Goal: Task Accomplishment & Management: Complete application form

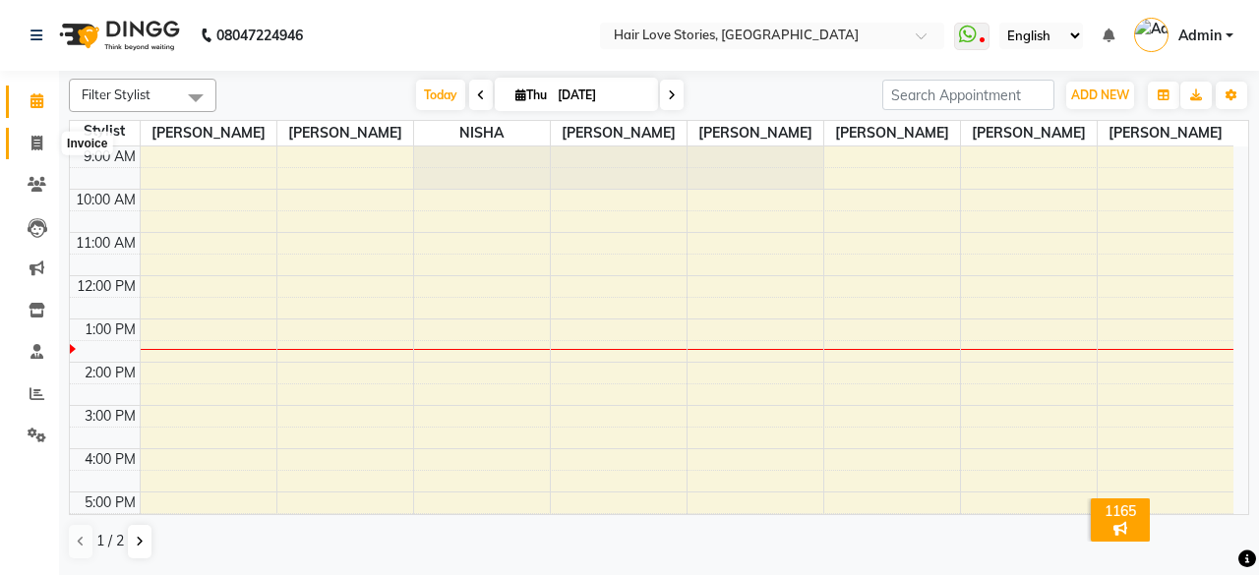
click at [39, 134] on span at bounding box center [37, 144] width 34 height 23
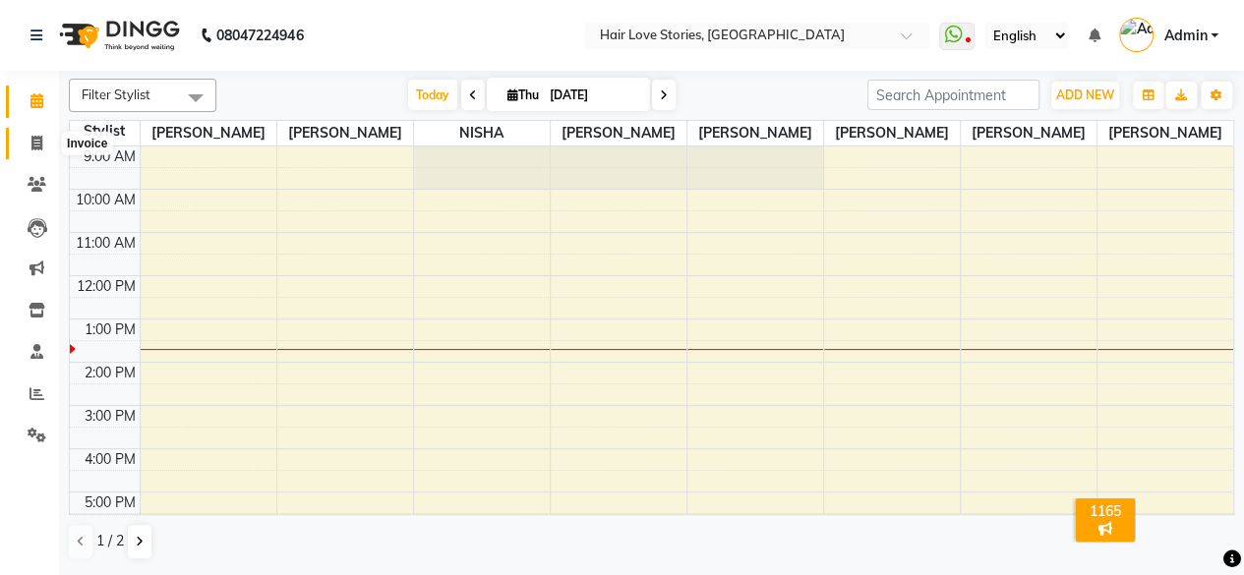
select select "3886"
select select "service"
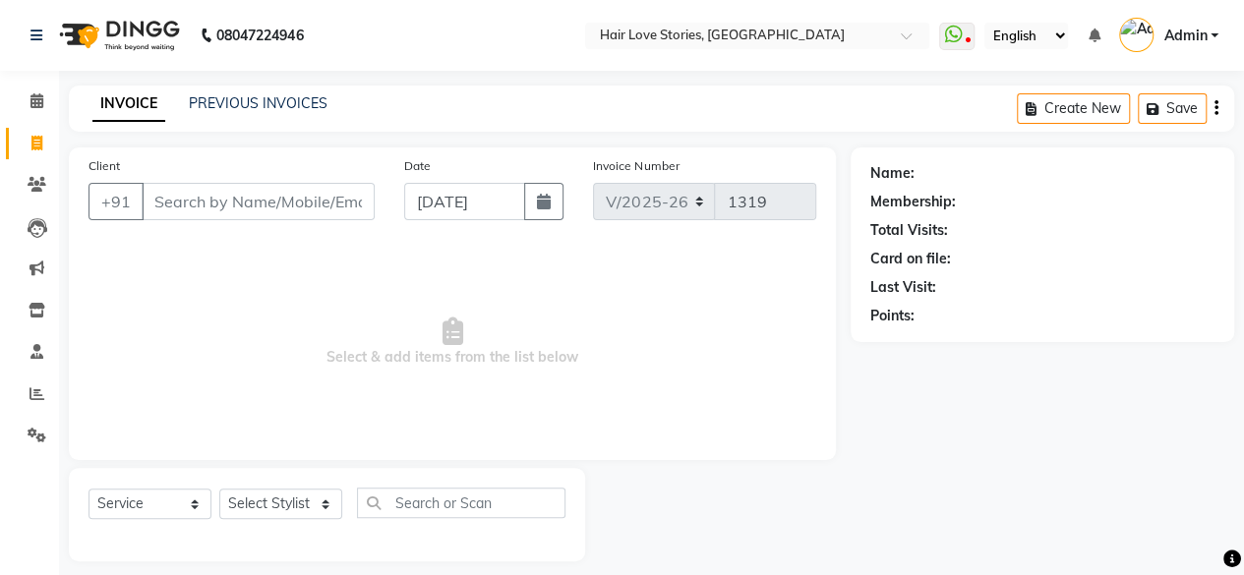
click at [163, 190] on input "Client" at bounding box center [258, 201] width 233 height 37
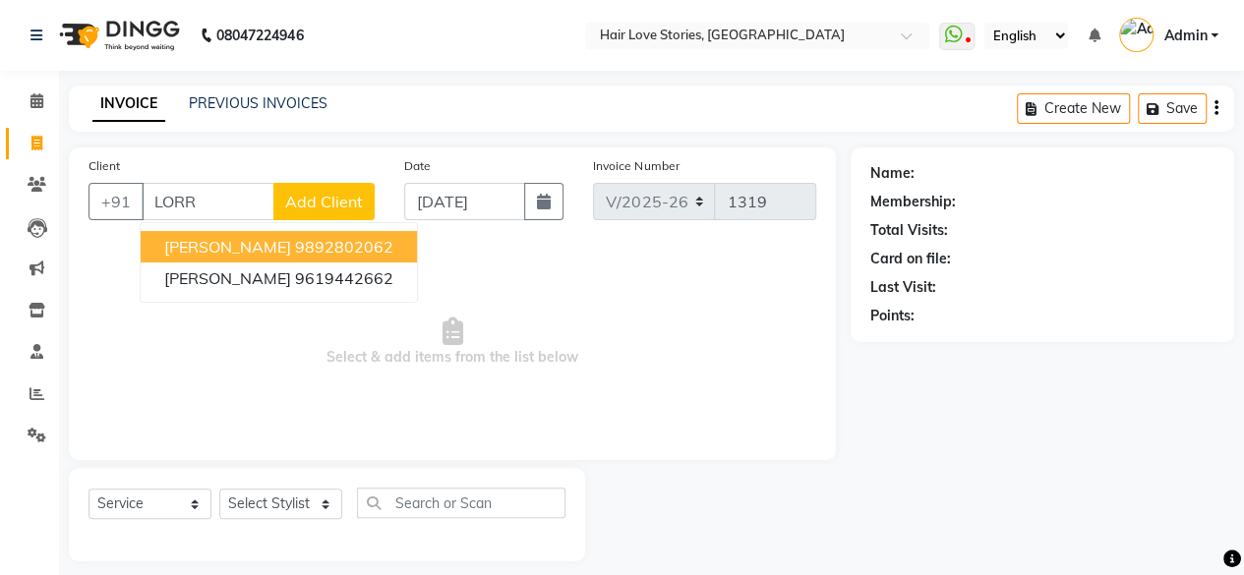
click at [193, 243] on span "[PERSON_NAME]" at bounding box center [227, 247] width 127 height 20
type input "9892802062"
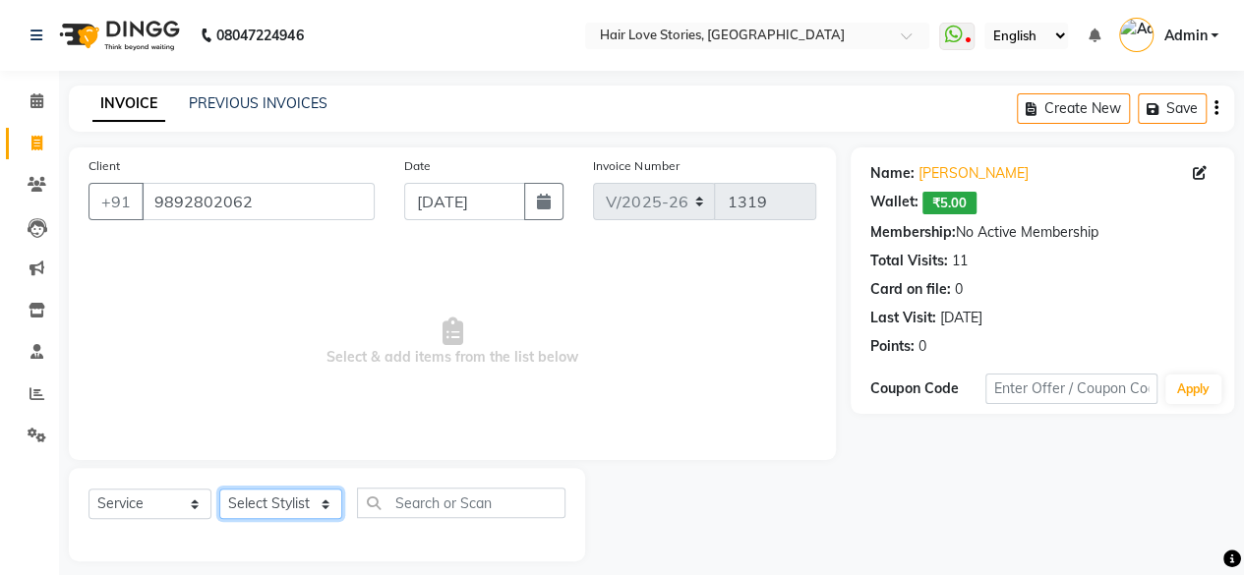
click at [260, 497] on select "Select Stylist [PERSON_NAME] FRONTDESK MANAGER [PERSON_NAME] [PERSON_NAME] [PER…" at bounding box center [280, 504] width 123 height 30
select select "19053"
click at [219, 489] on select "Select Stylist [PERSON_NAME] FRONTDESK MANAGER [PERSON_NAME] [PERSON_NAME] [PER…" at bounding box center [280, 504] width 123 height 30
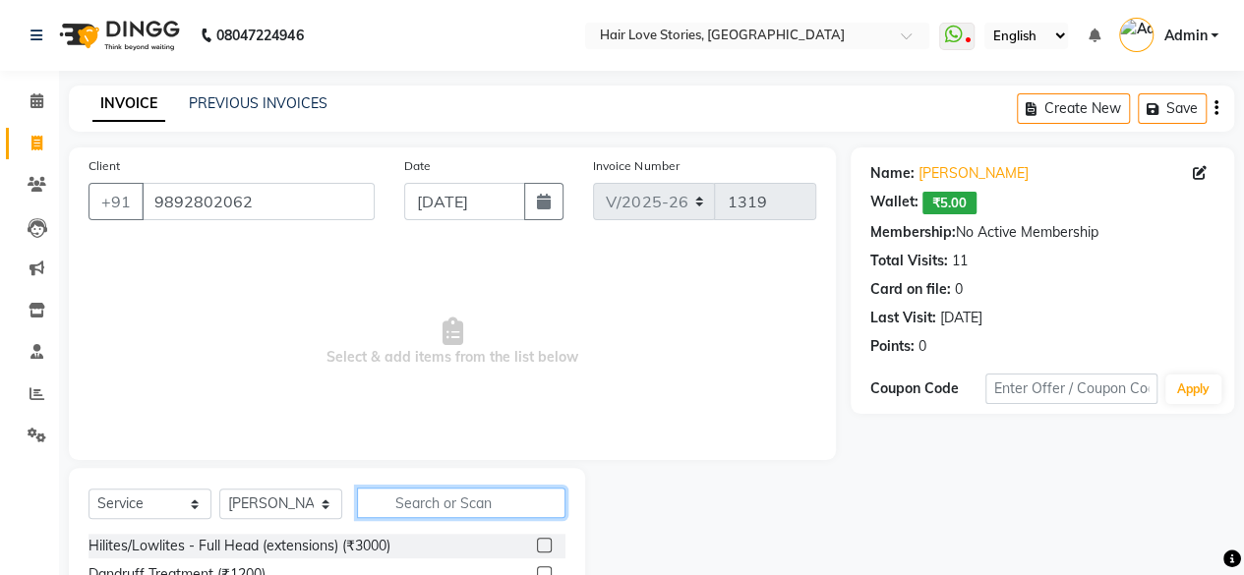
click at [403, 505] on input "text" at bounding box center [461, 503] width 209 height 30
type input "PEDI"
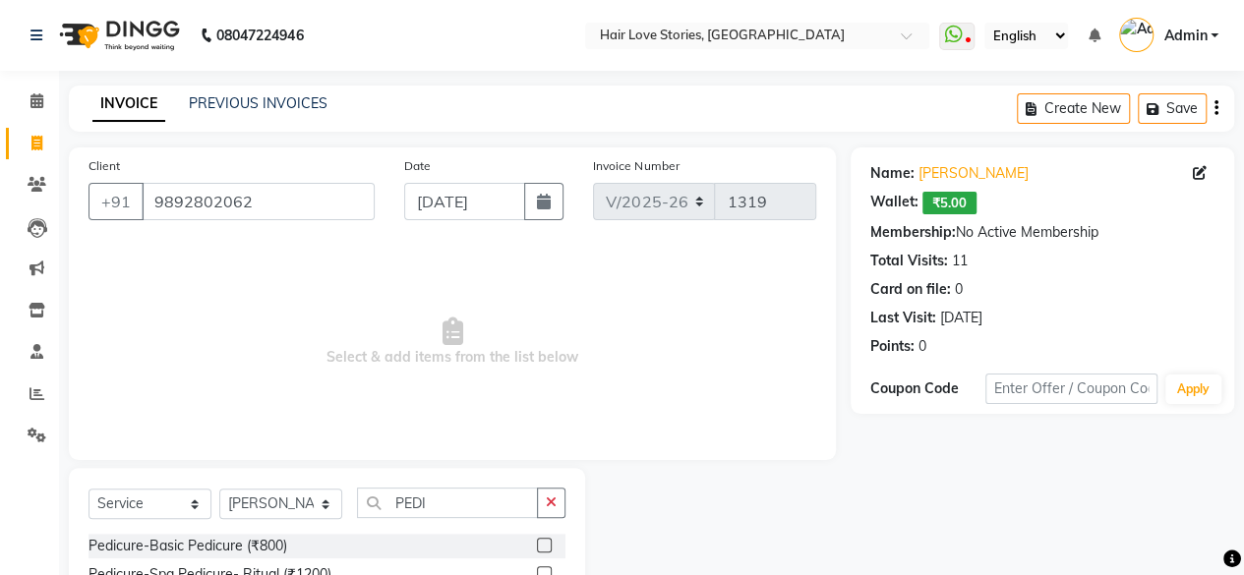
click at [543, 544] on label at bounding box center [544, 545] width 15 height 15
click at [543, 544] on input "checkbox" at bounding box center [543, 546] width 13 height 13
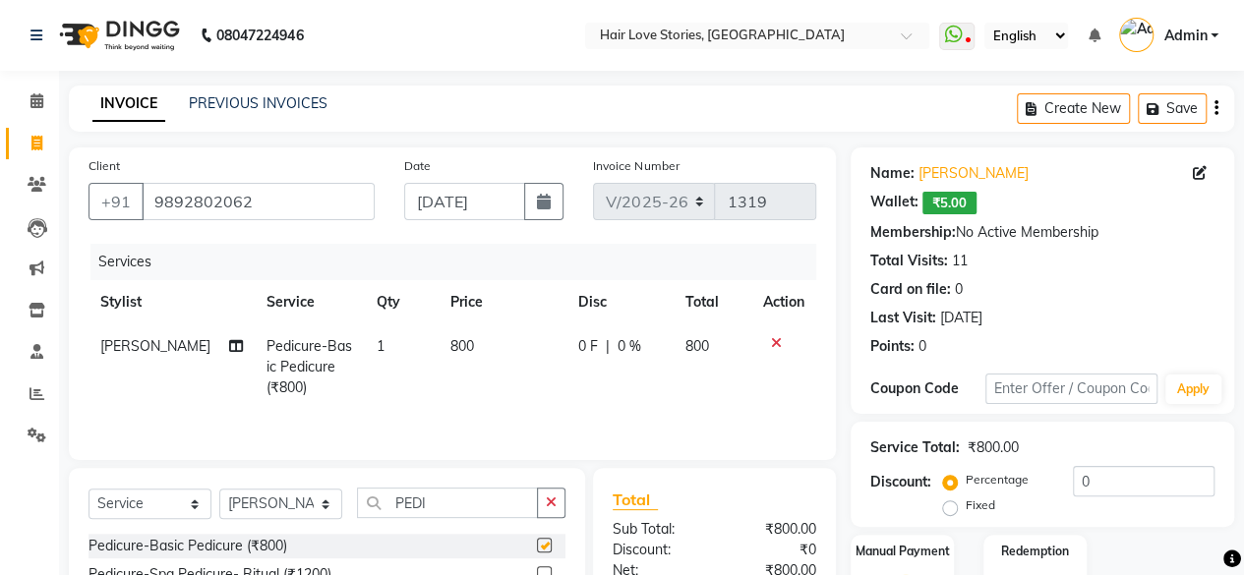
checkbox input "false"
click at [458, 354] on td "800" at bounding box center [503, 368] width 128 height 86
select select "19053"
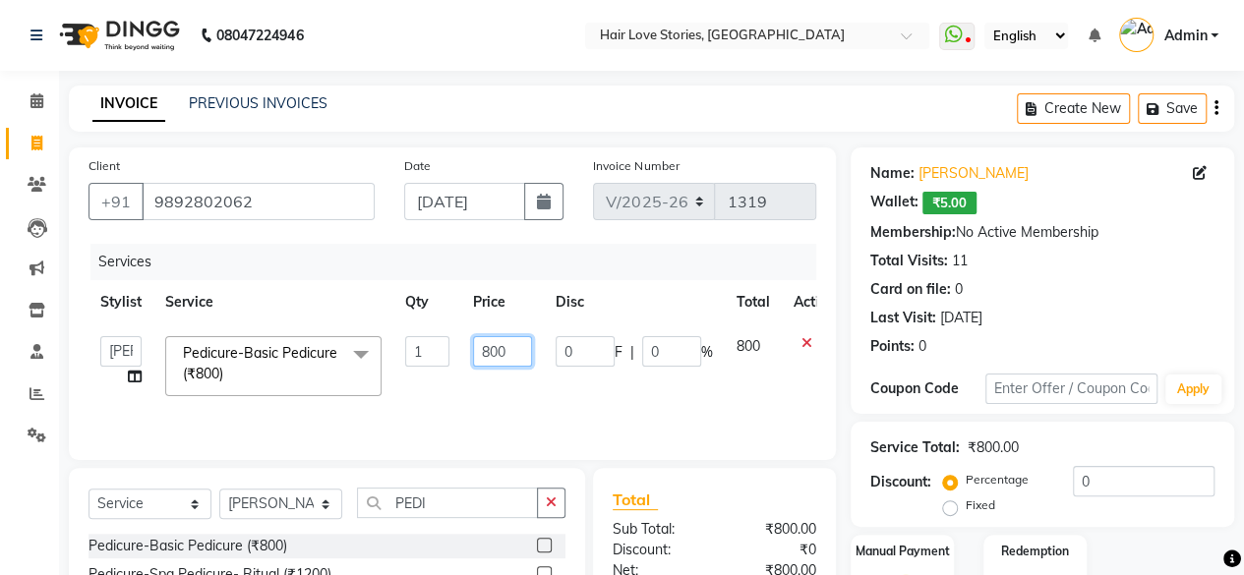
click at [488, 353] on input "800" at bounding box center [502, 351] width 59 height 30
type input "900"
click at [555, 502] on icon "button" at bounding box center [551, 503] width 11 height 14
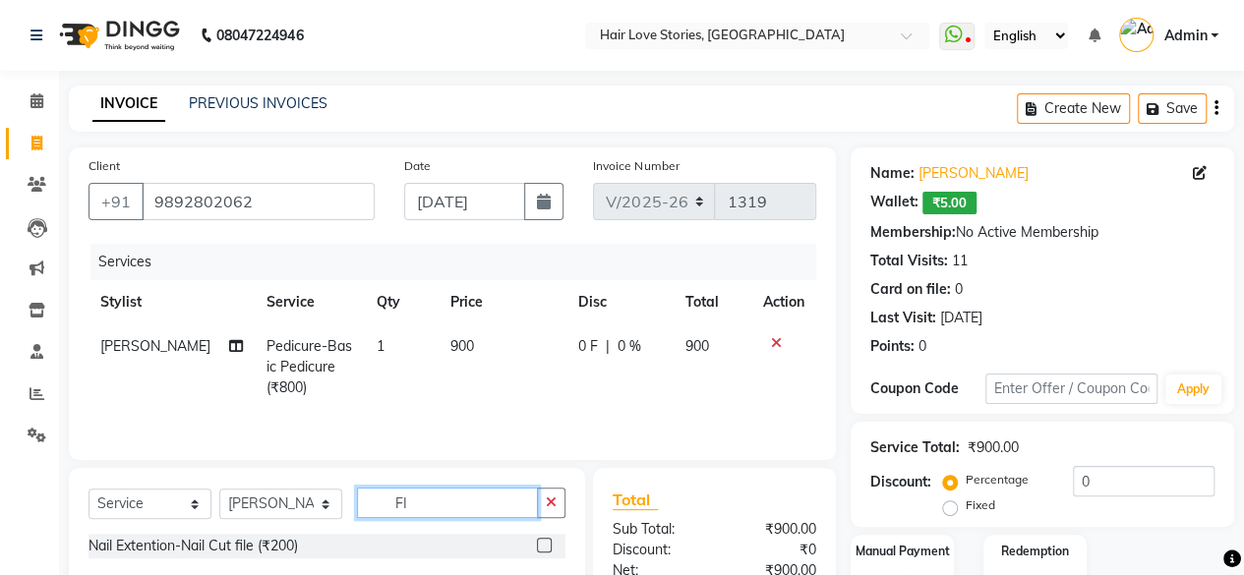
type input "F"
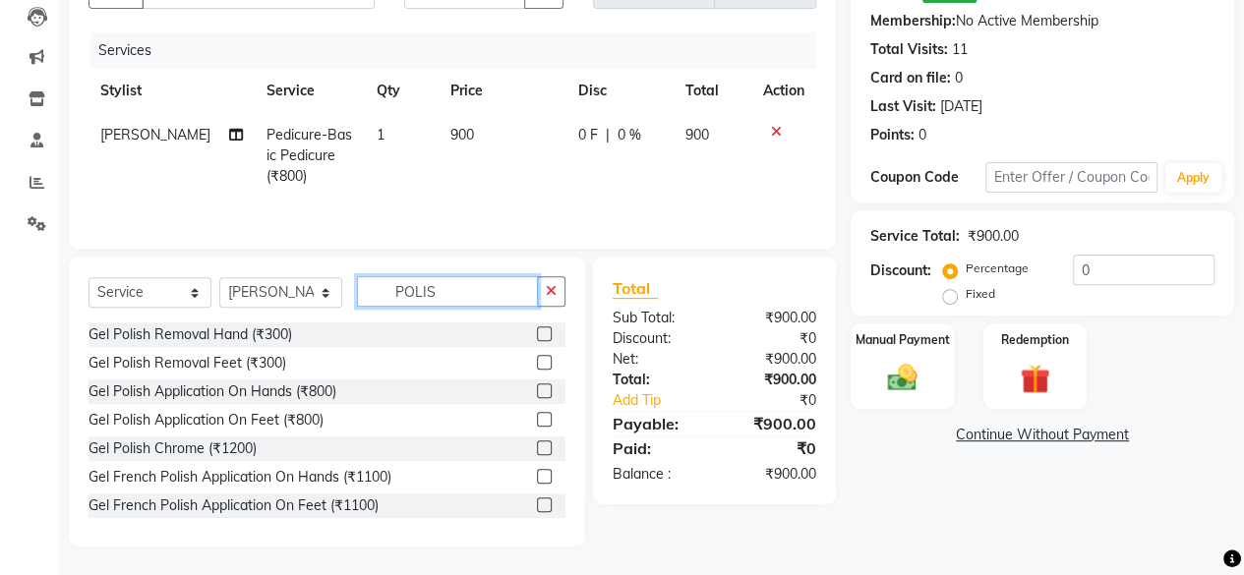
scroll to position [288, 0]
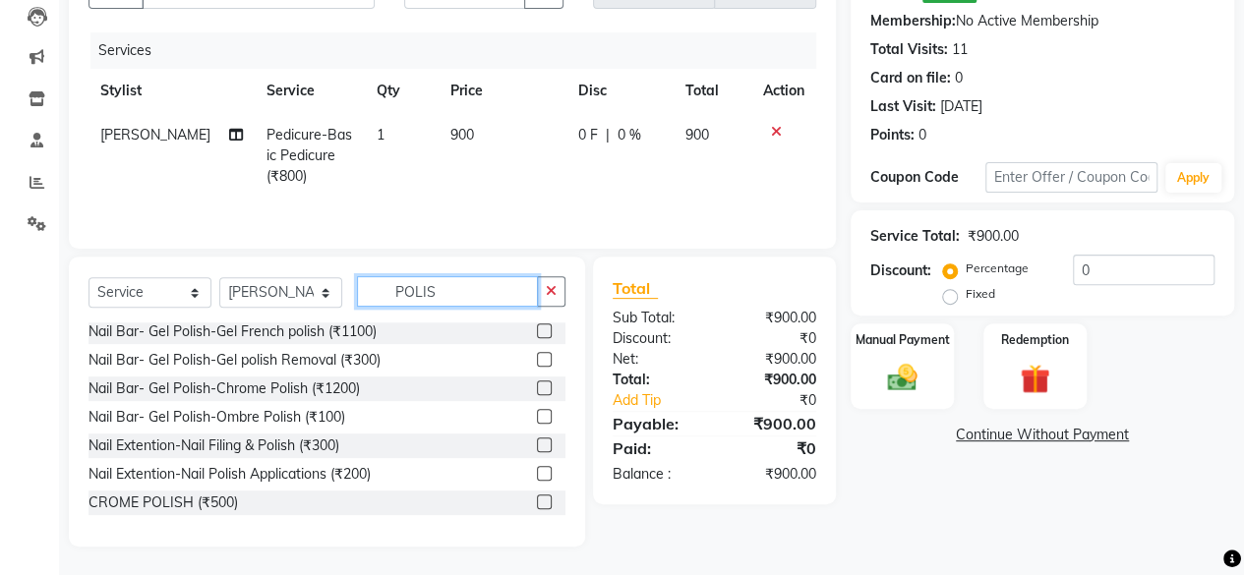
type input "POLIS"
click at [537, 444] on label at bounding box center [544, 445] width 15 height 15
click at [537, 444] on input "checkbox" at bounding box center [543, 446] width 13 height 13
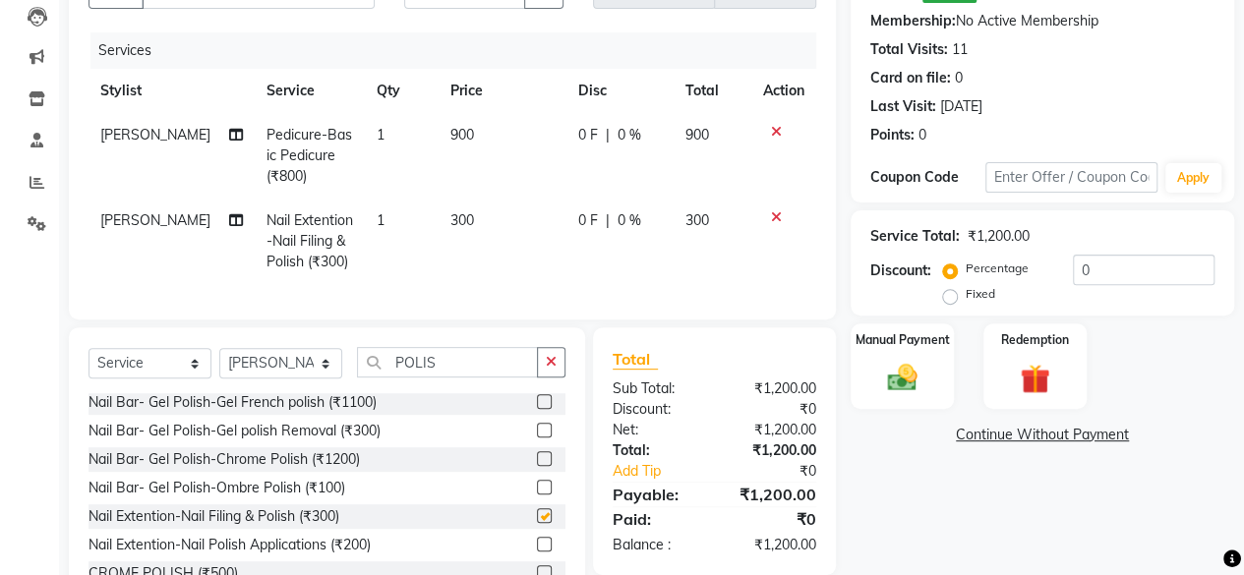
checkbox input "false"
click at [284, 375] on select "Select Stylist [PERSON_NAME] FRONTDESK MANAGER [PERSON_NAME] [PERSON_NAME] [PER…" at bounding box center [280, 363] width 123 height 30
select select "31041"
click at [219, 363] on select "Select Stylist [PERSON_NAME] FRONTDESK MANAGER [PERSON_NAME] [PERSON_NAME] [PER…" at bounding box center [280, 363] width 123 height 30
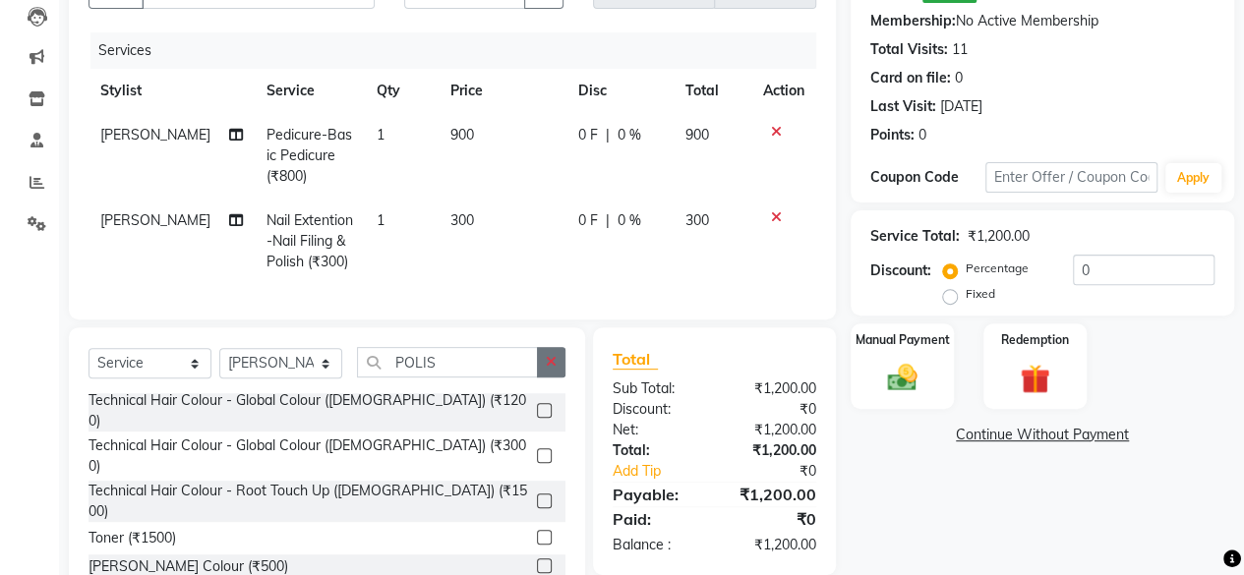
click at [561, 378] on button "button" at bounding box center [551, 362] width 29 height 30
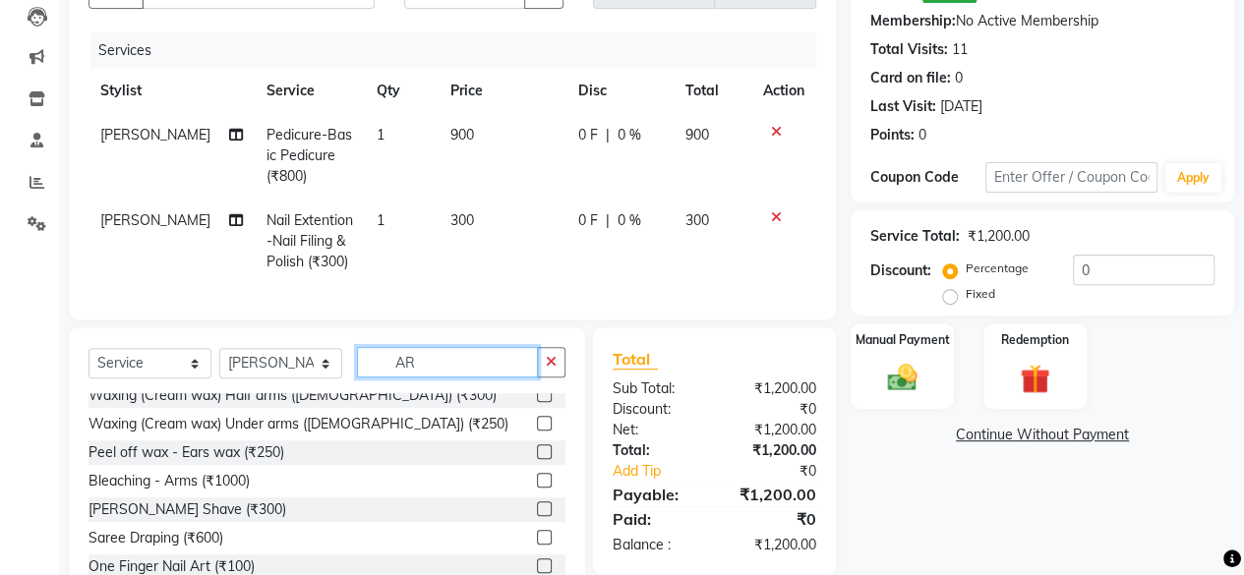
scroll to position [0, 0]
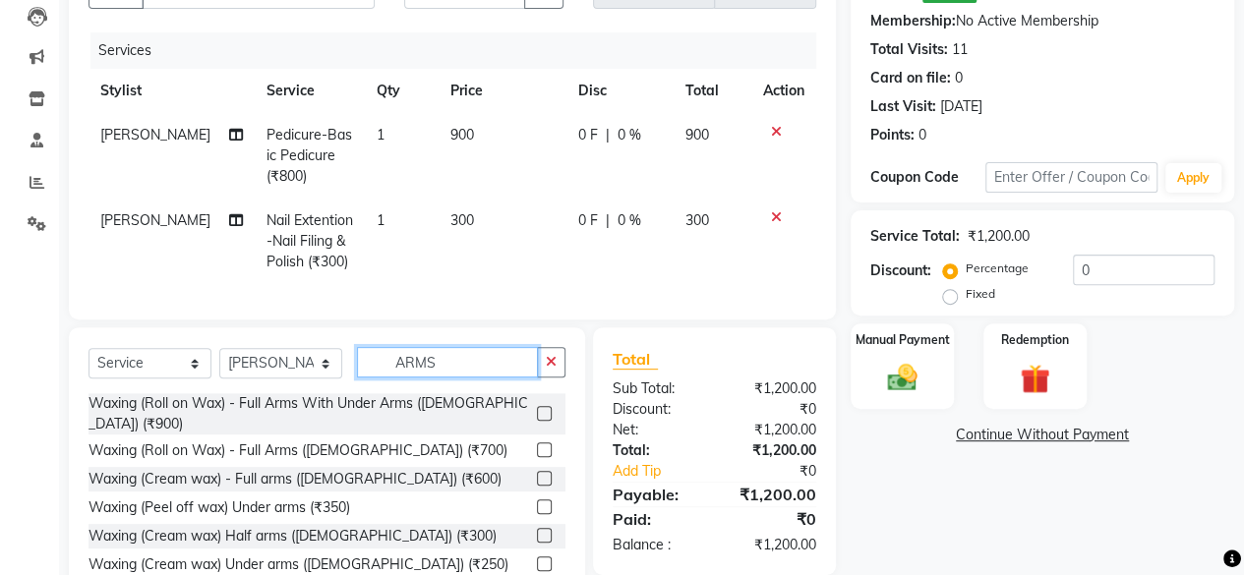
type input "ARMS"
click at [537, 448] on label at bounding box center [544, 450] width 15 height 15
click at [537, 448] on input "checkbox" at bounding box center [543, 451] width 13 height 13
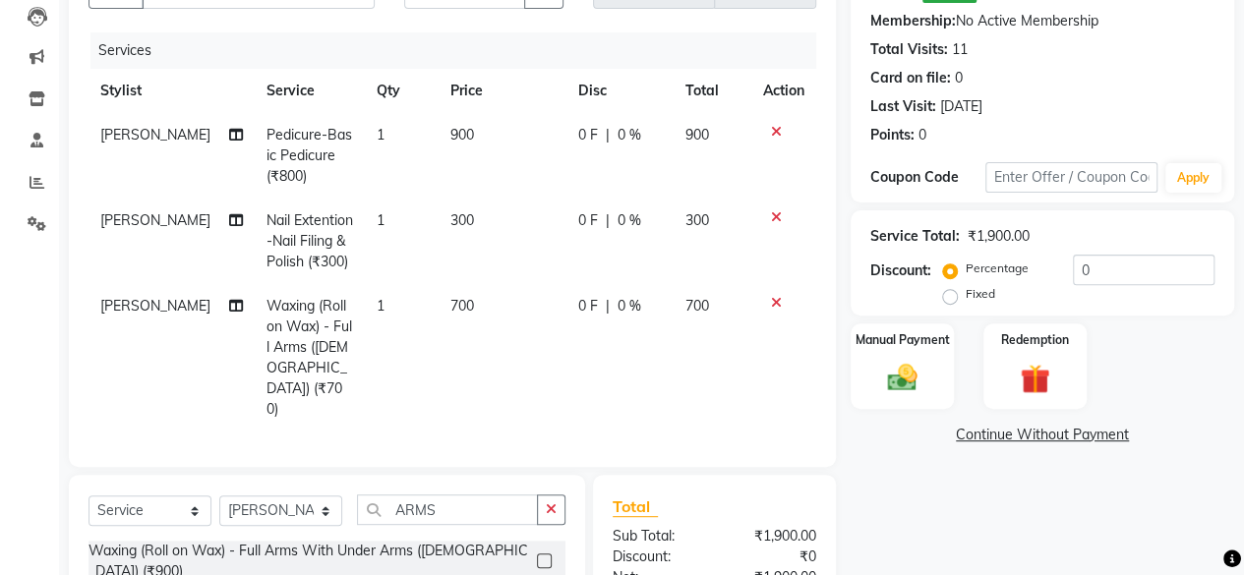
checkbox input "false"
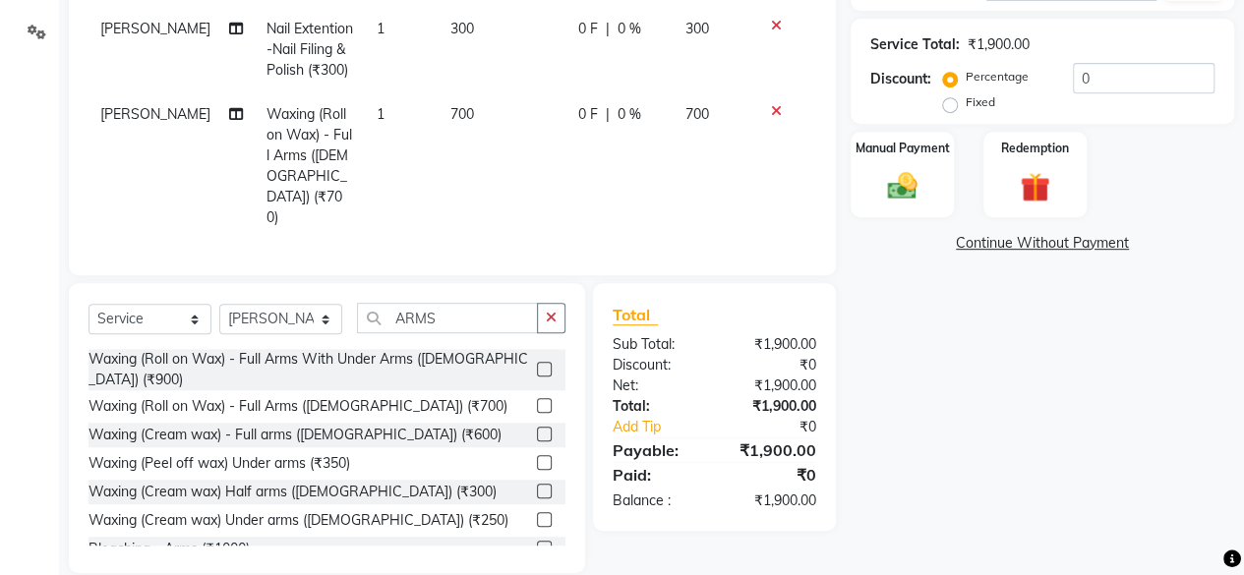
click at [537, 455] on label at bounding box center [544, 462] width 15 height 15
click at [537, 457] on input "checkbox" at bounding box center [543, 463] width 13 height 13
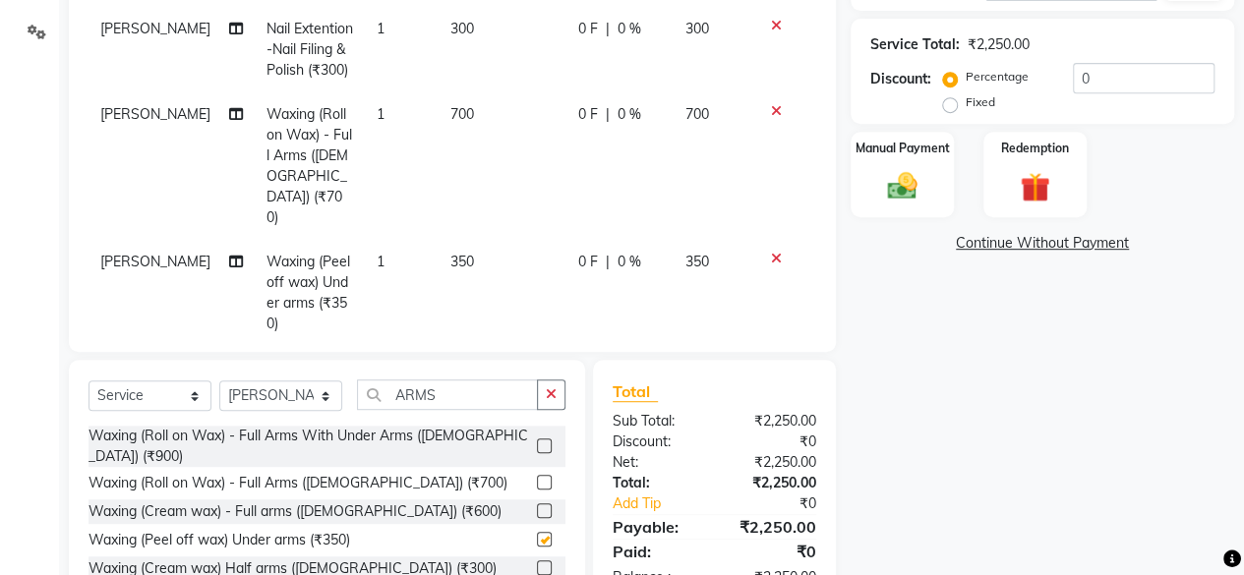
checkbox input "false"
click at [545, 380] on button "button" at bounding box center [551, 395] width 29 height 30
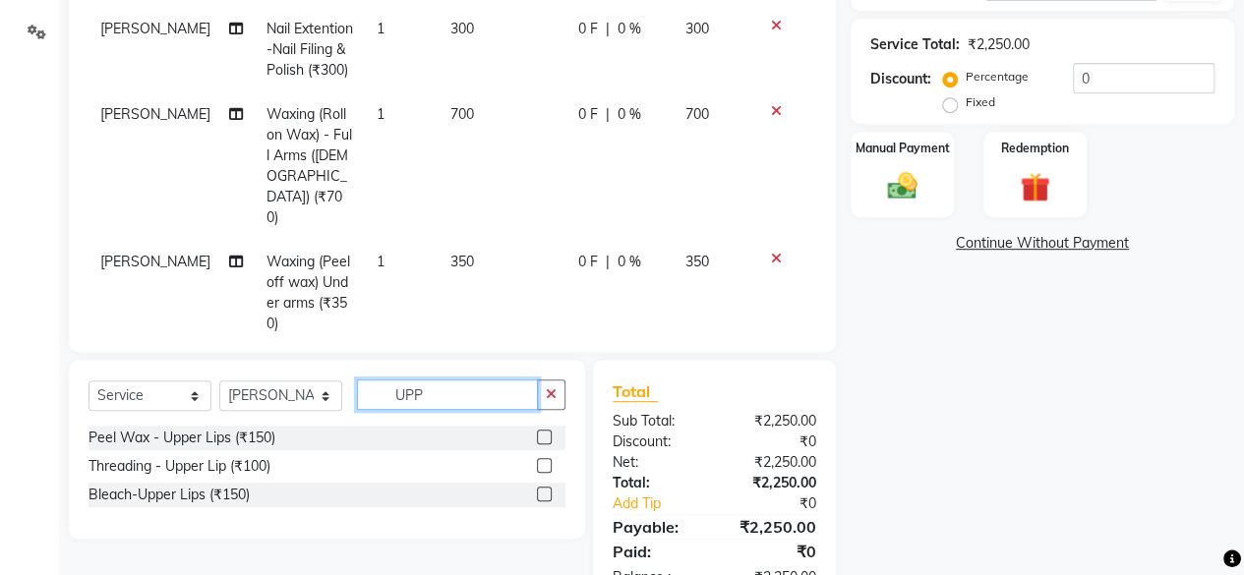
type input "UPP"
click at [542, 430] on label at bounding box center [544, 437] width 15 height 15
click at [542, 432] on input "checkbox" at bounding box center [543, 438] width 13 height 13
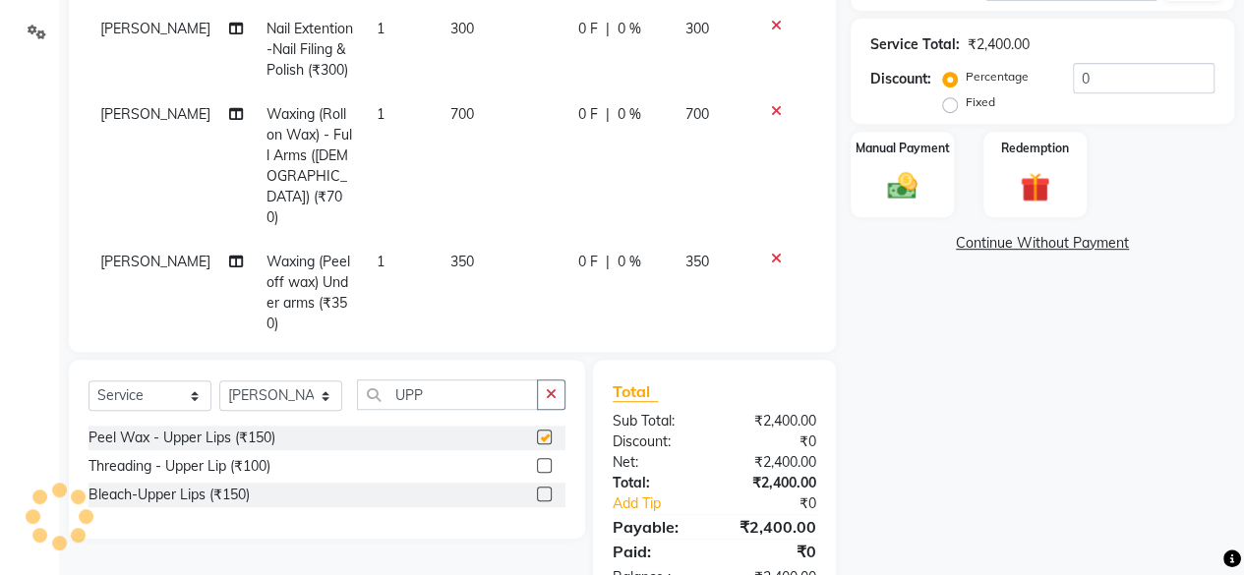
checkbox input "false"
click at [320, 403] on select "Select Stylist [PERSON_NAME] FRONTDESK MANAGER [PERSON_NAME] [PERSON_NAME] [PER…" at bounding box center [280, 396] width 123 height 30
select select "19044"
click at [219, 381] on select "Select Stylist [PERSON_NAME] FRONTDESK MANAGER [PERSON_NAME] [PERSON_NAME] [PER…" at bounding box center [280, 396] width 123 height 30
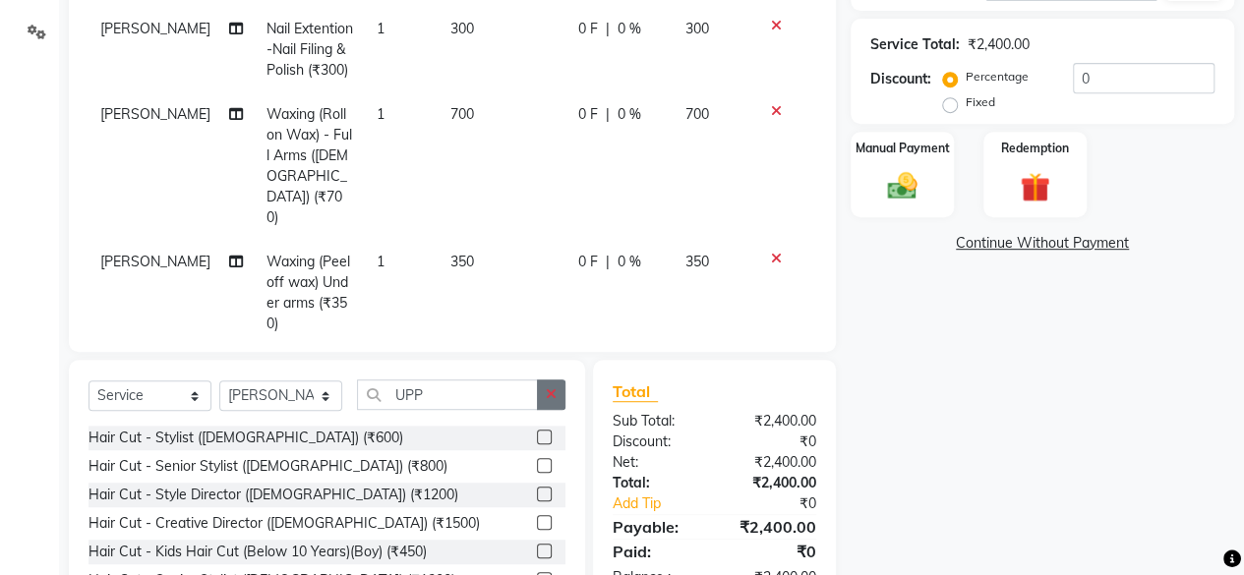
click at [547, 388] on icon "button" at bounding box center [551, 395] width 11 height 14
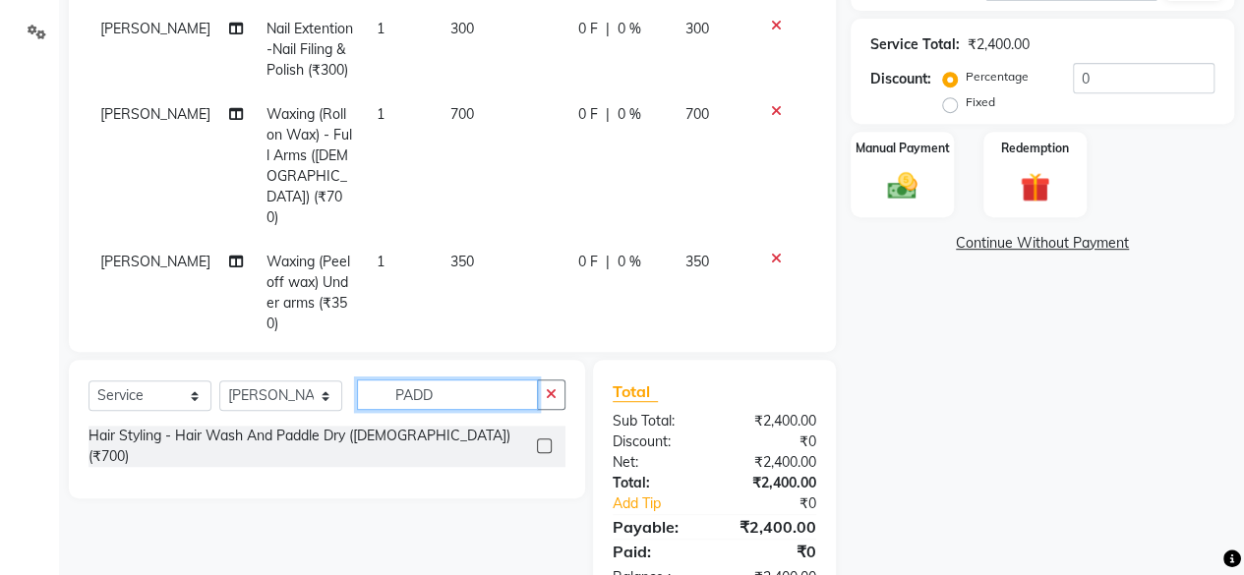
type input "PADD"
click at [541, 439] on label at bounding box center [544, 446] width 15 height 15
click at [541, 441] on input "checkbox" at bounding box center [543, 447] width 13 height 13
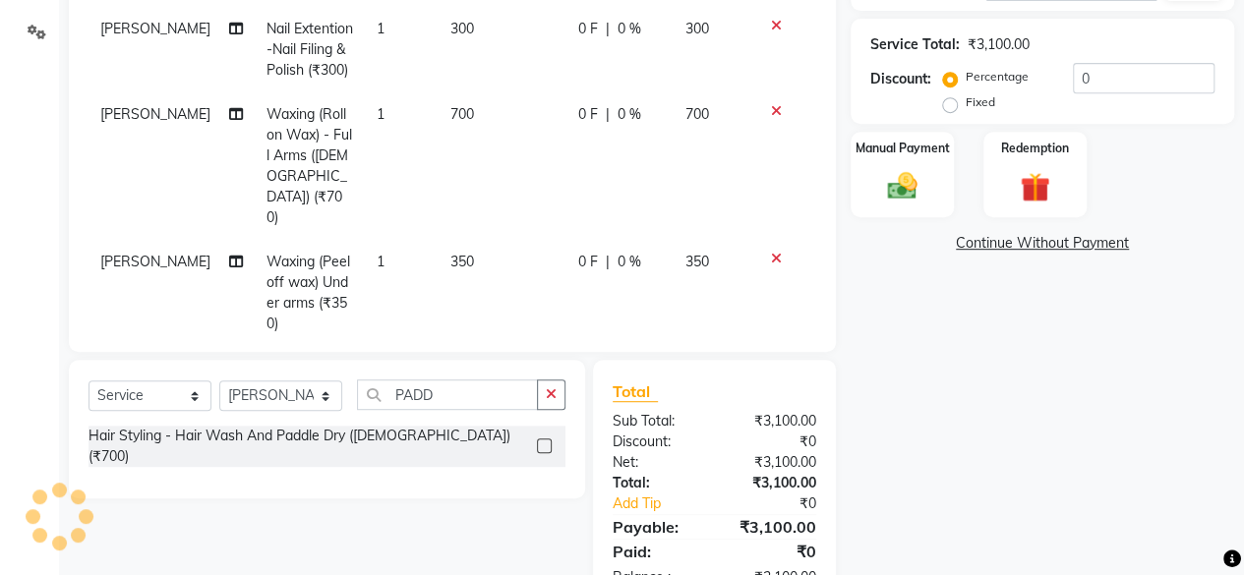
click at [547, 439] on label at bounding box center [544, 446] width 15 height 15
click at [547, 441] on input "checkbox" at bounding box center [543, 447] width 13 height 13
checkbox input "false"
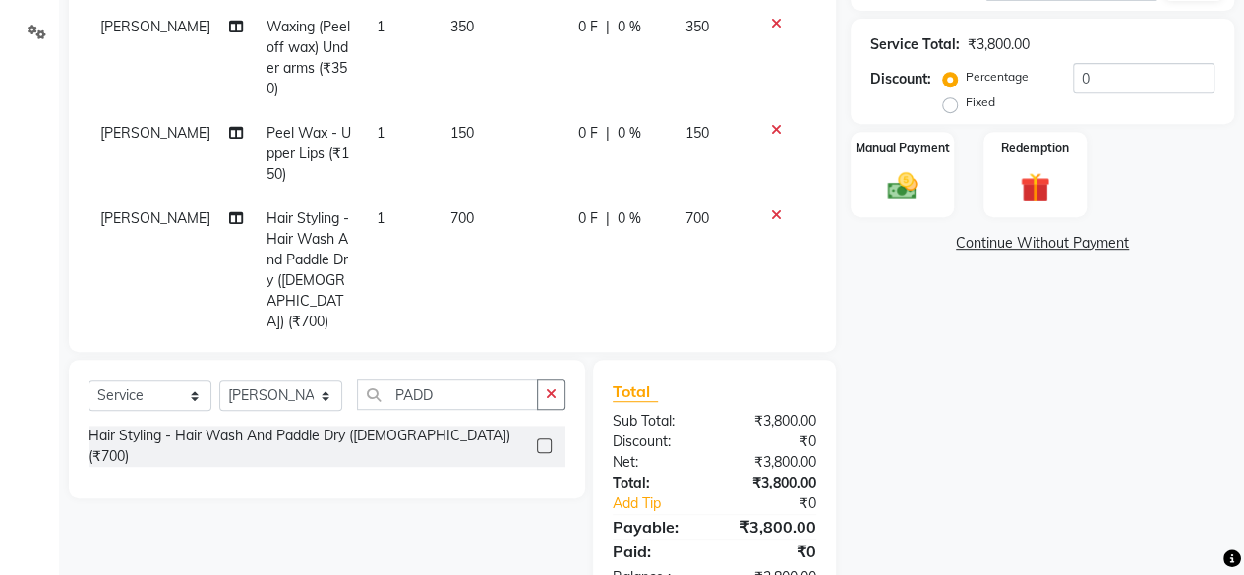
scroll to position [342, 0]
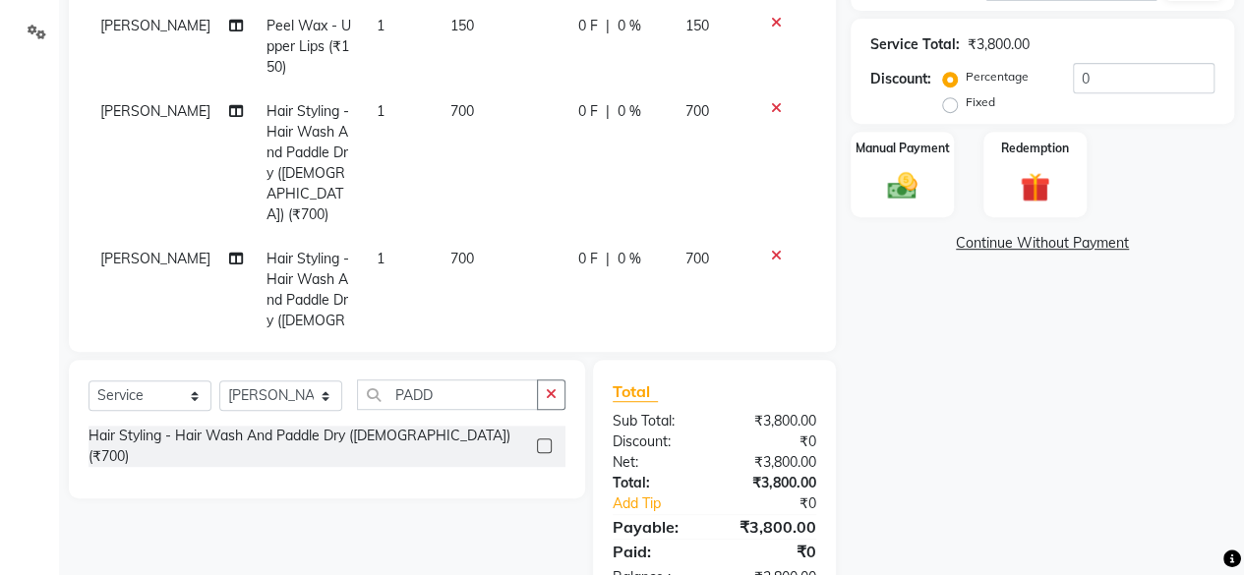
click at [771, 249] on icon at bounding box center [776, 256] width 11 height 14
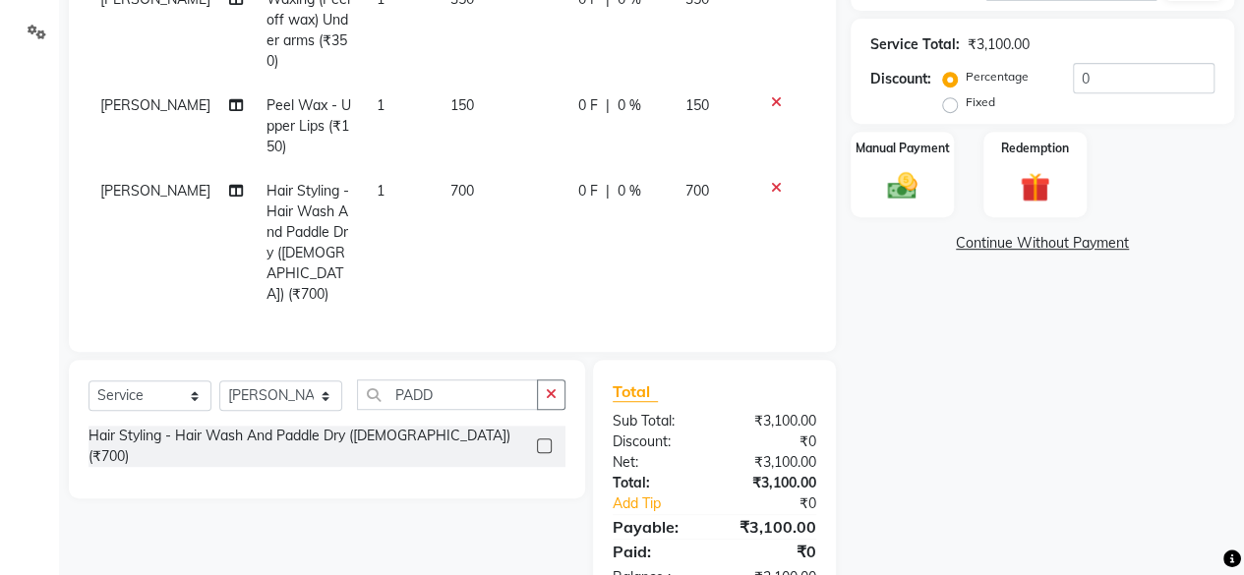
scroll to position [215, 0]
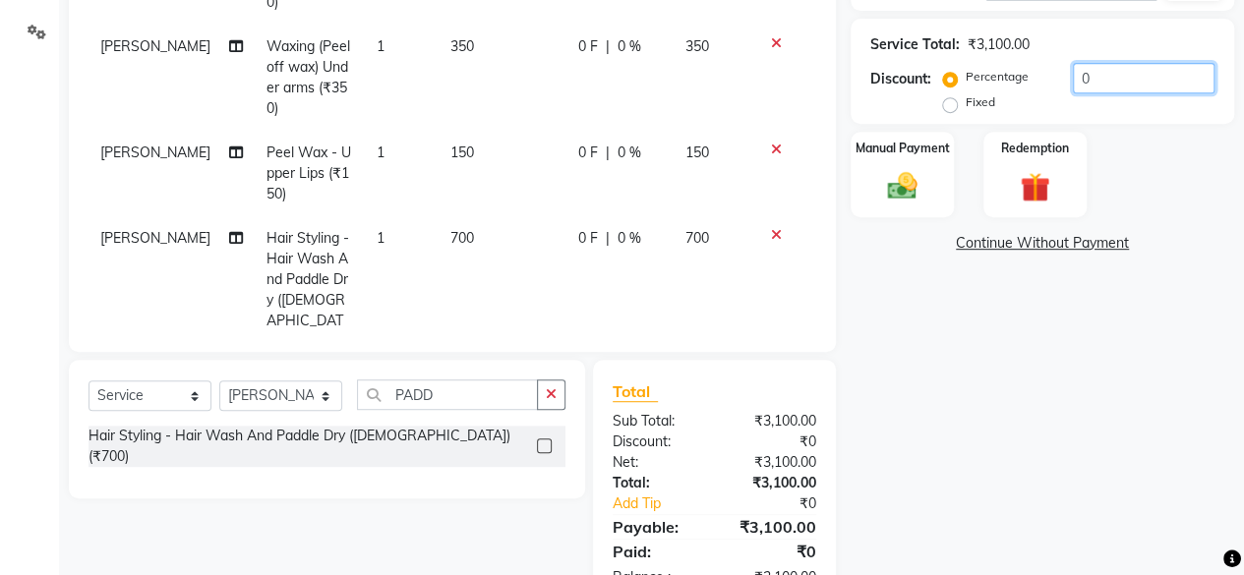
click at [1073, 75] on input "0" at bounding box center [1144, 78] width 142 height 30
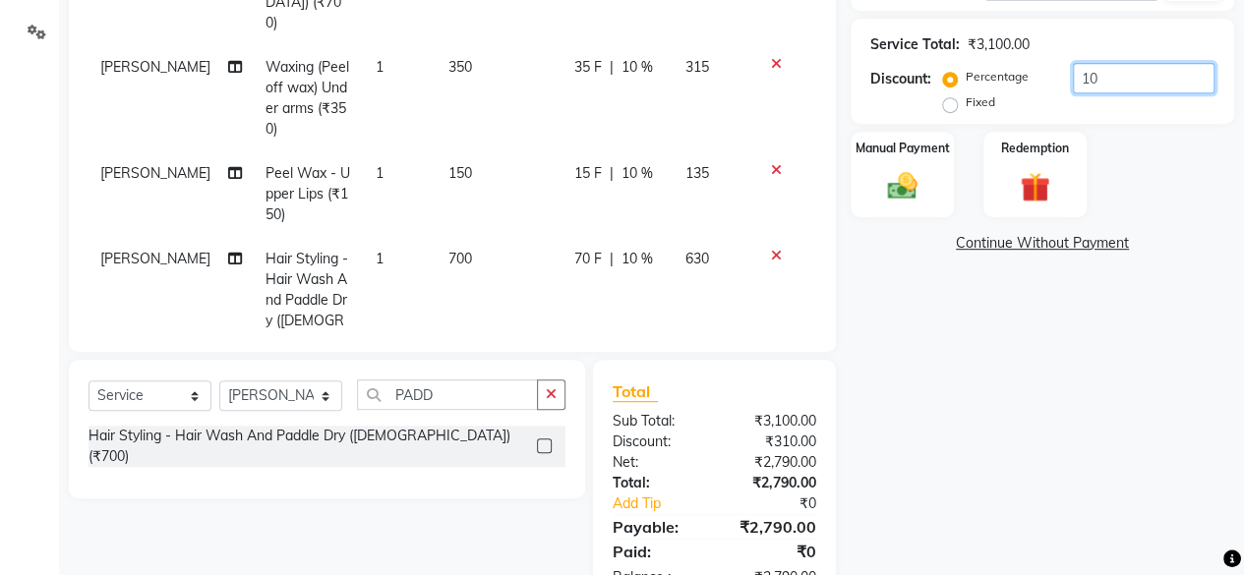
scroll to position [236, 0]
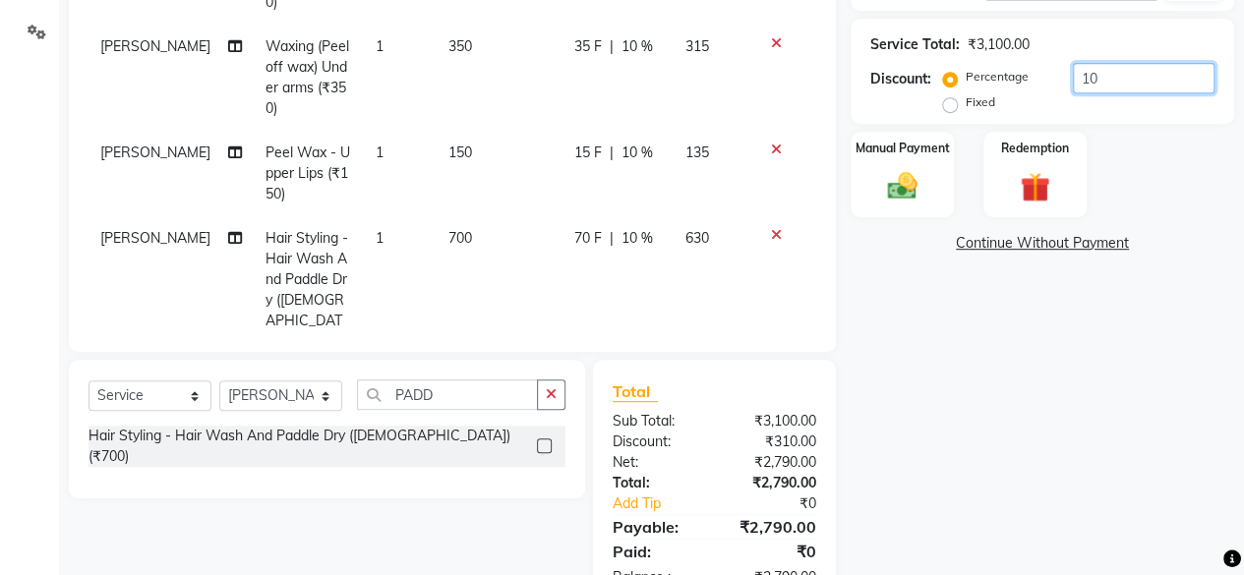
type input "10"
click at [1115, 305] on div "Name: [PERSON_NAME]: ₹5.00 Membership: No Active Membership Total Visits: 11 Ca…" at bounding box center [1050, 176] width 398 height 864
click at [884, 162] on div "Manual Payment" at bounding box center [902, 175] width 107 height 90
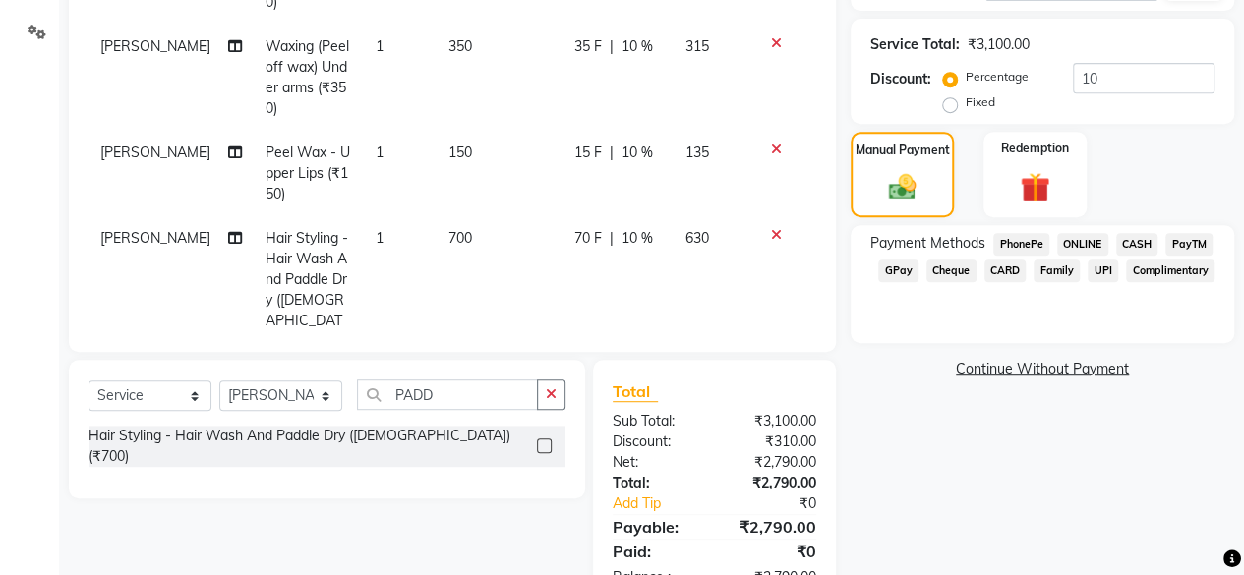
click at [903, 271] on span "GPay" at bounding box center [898, 271] width 40 height 23
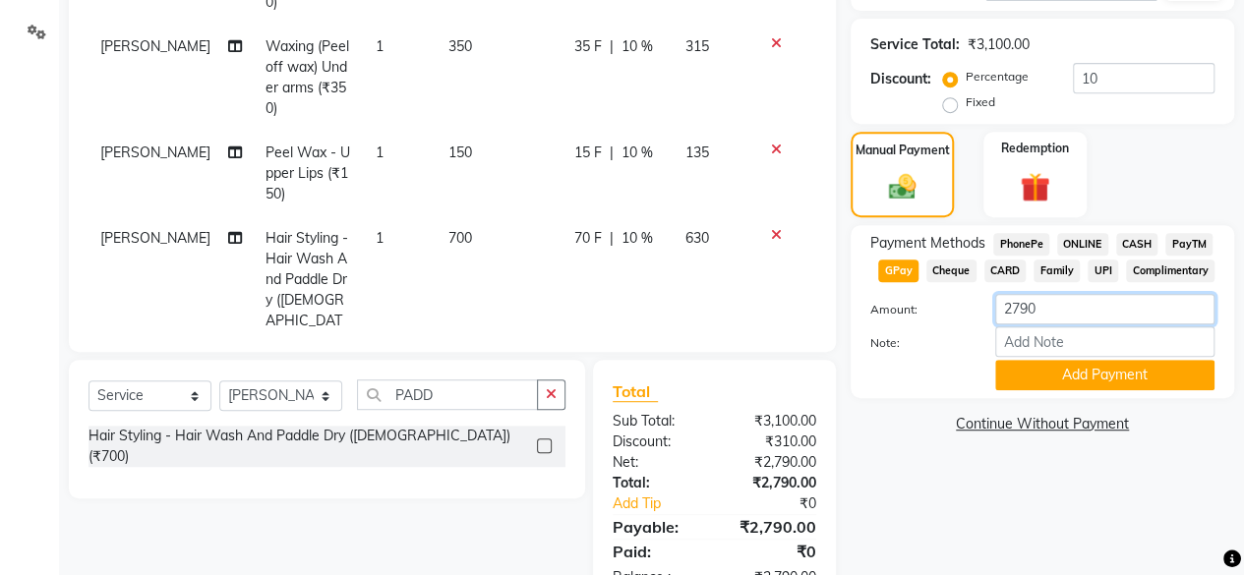
click at [1033, 309] on input "2790" at bounding box center [1104, 309] width 219 height 30
click at [1028, 309] on input "2790" at bounding box center [1104, 309] width 219 height 30
type input "2800"
click at [1055, 371] on button "Add Payment" at bounding box center [1104, 375] width 219 height 30
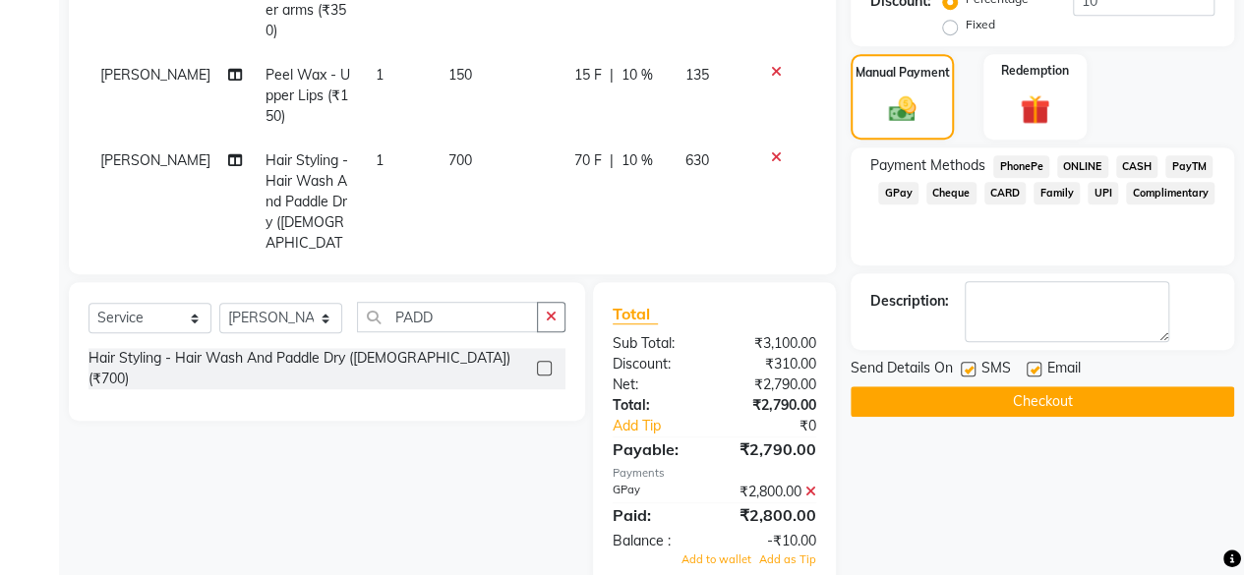
scroll to position [521, 0]
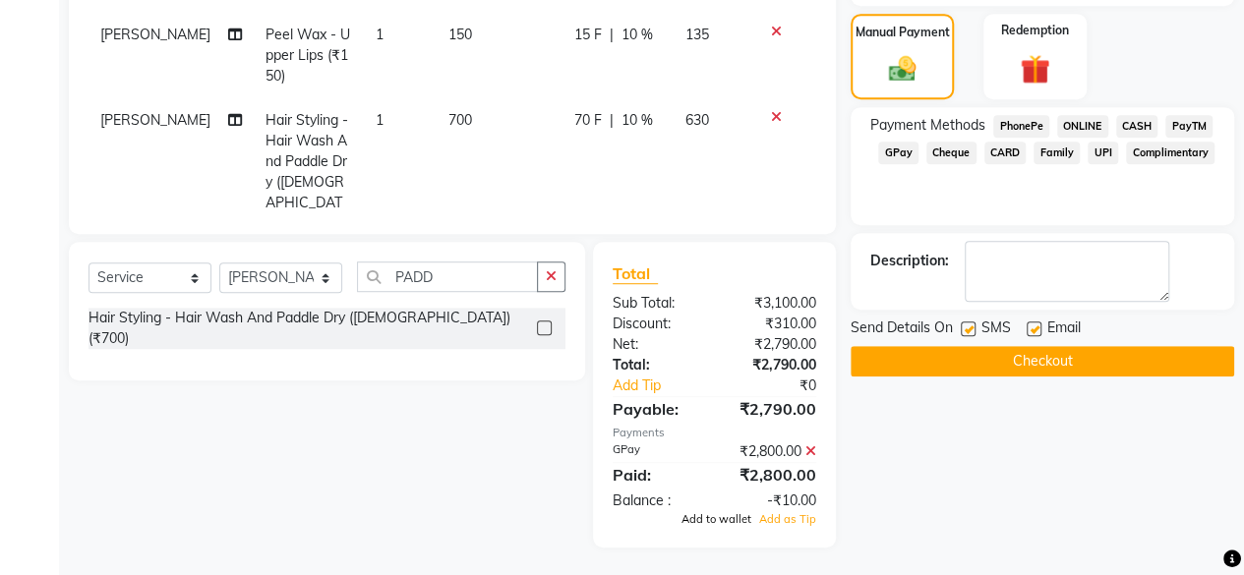
click at [748, 522] on span "Add to wallet" at bounding box center [717, 519] width 70 height 14
click at [959, 361] on button "Checkout" at bounding box center [1043, 361] width 384 height 30
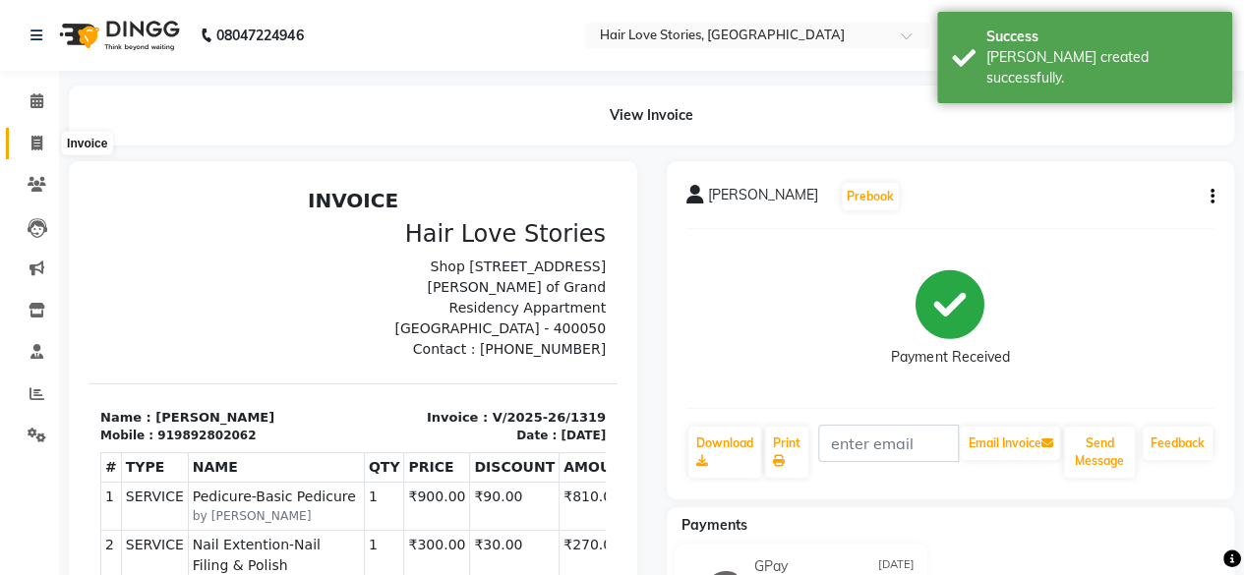
click at [31, 145] on icon at bounding box center [36, 143] width 11 height 15
select select "3886"
select select "service"
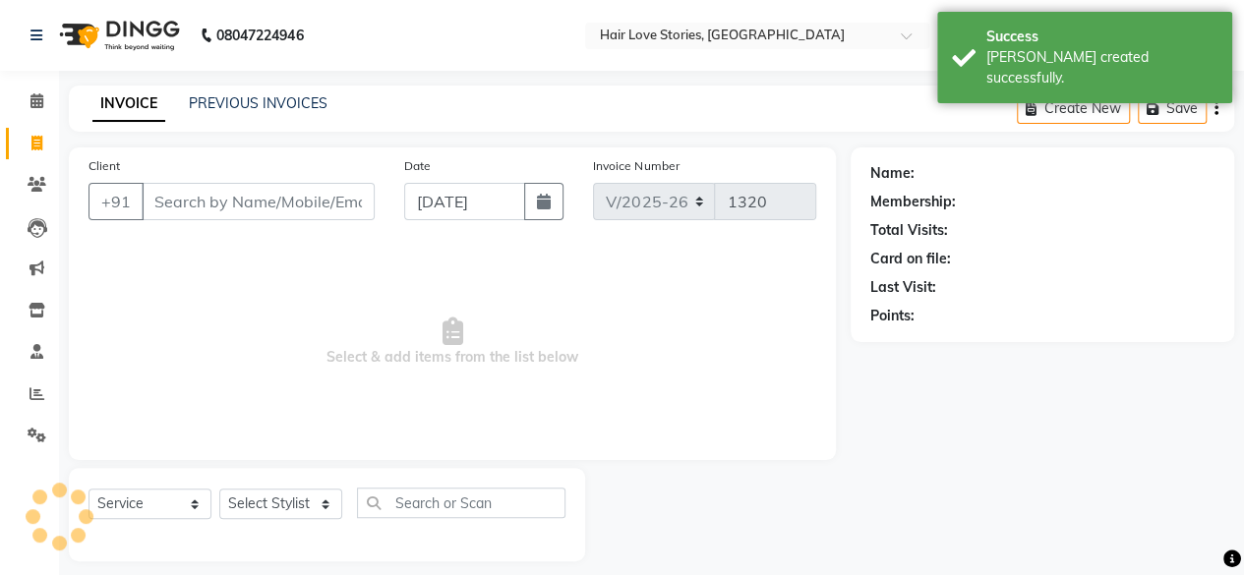
scroll to position [15, 0]
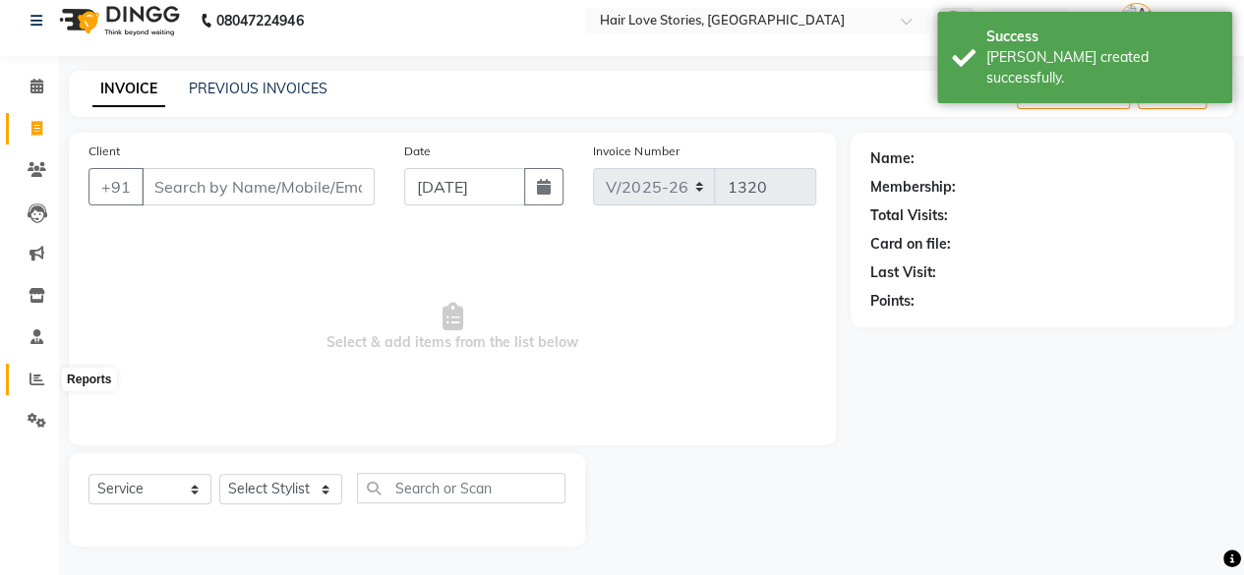
click at [30, 376] on icon at bounding box center [37, 379] width 15 height 15
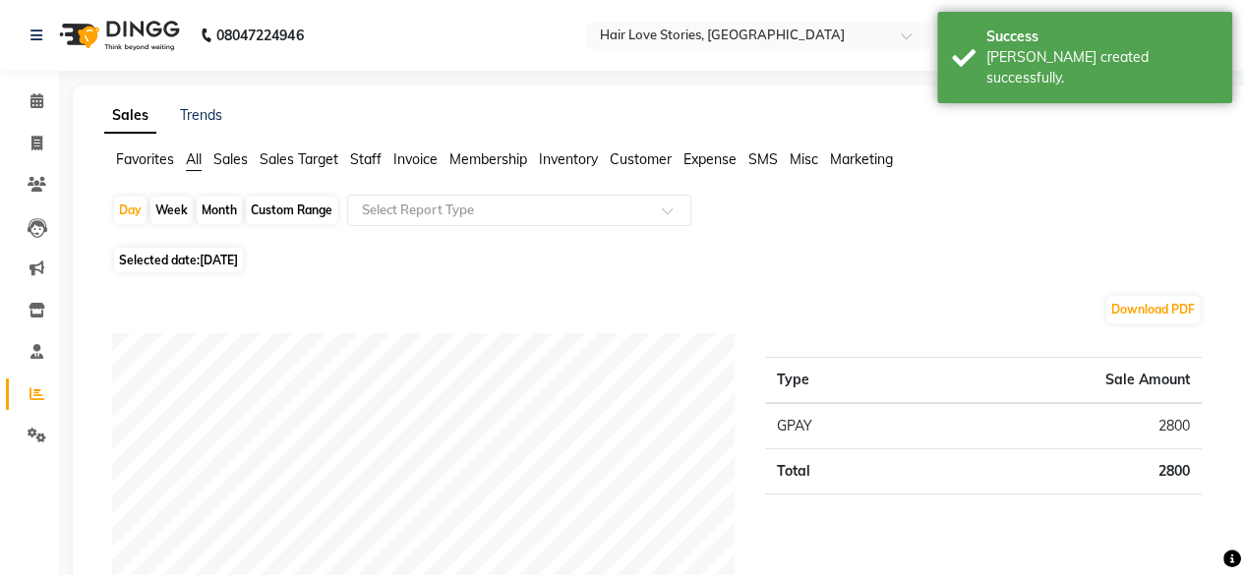
click at [205, 264] on span "[DATE]" at bounding box center [219, 260] width 38 height 15
select select "9"
select select "2025"
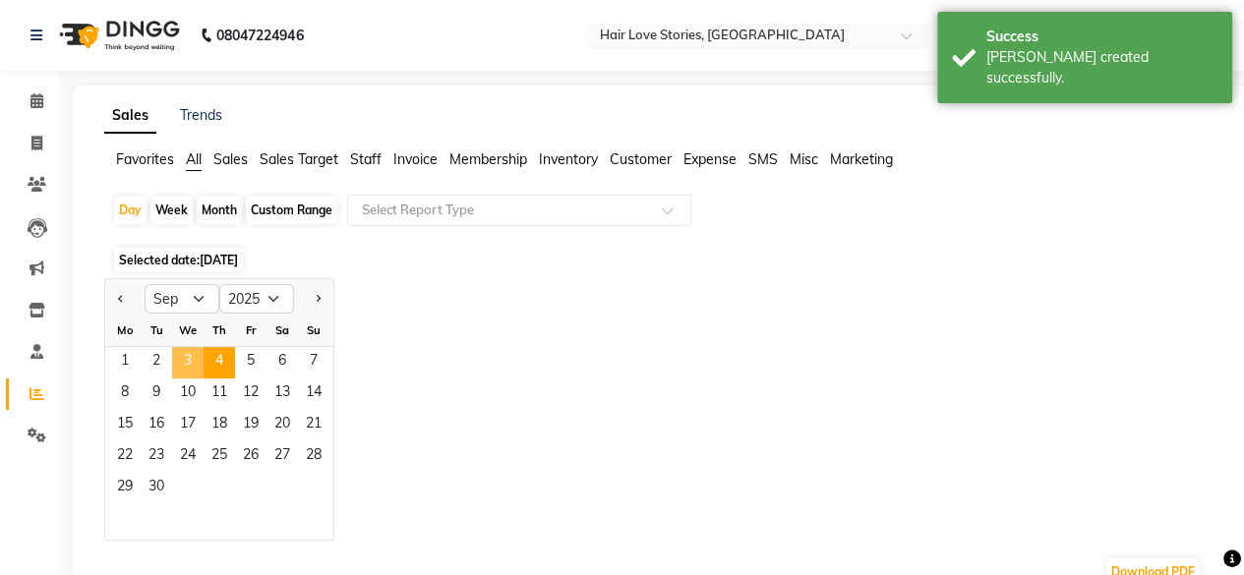
click at [196, 362] on span "3" at bounding box center [187, 362] width 31 height 31
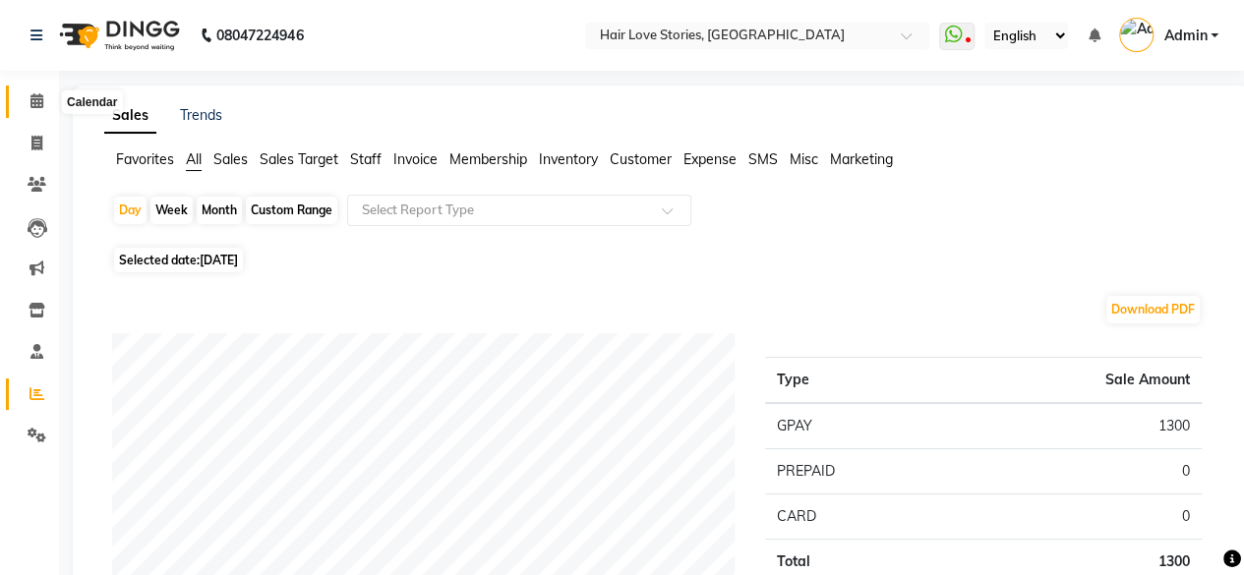
click at [35, 105] on icon at bounding box center [36, 100] width 13 height 15
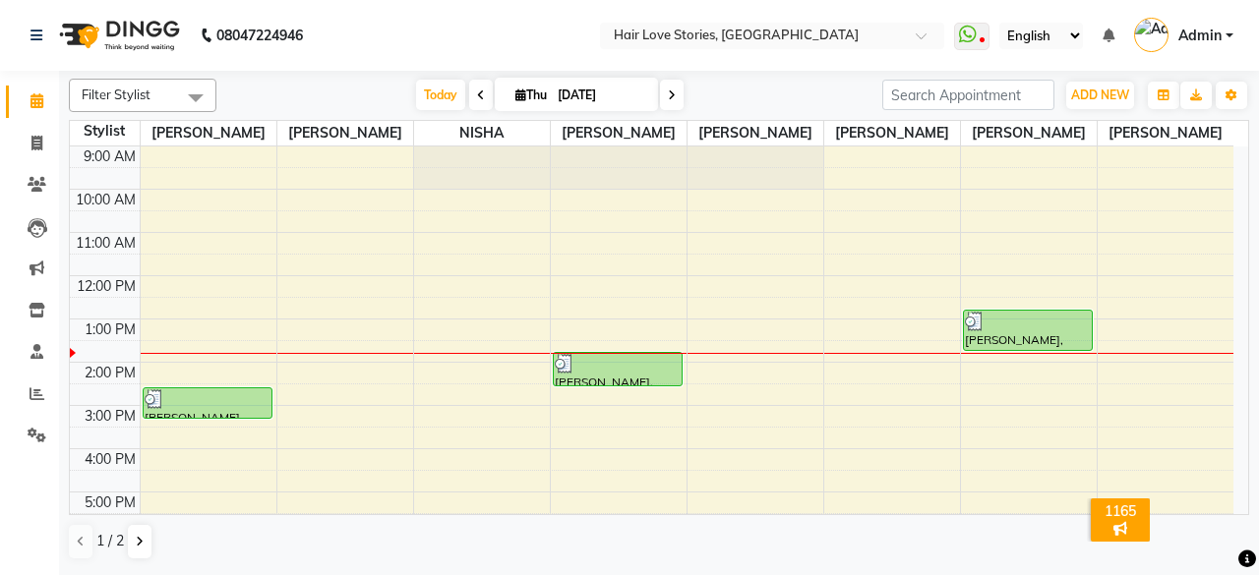
click at [477, 90] on icon at bounding box center [481, 96] width 8 height 12
type input "[DATE]"
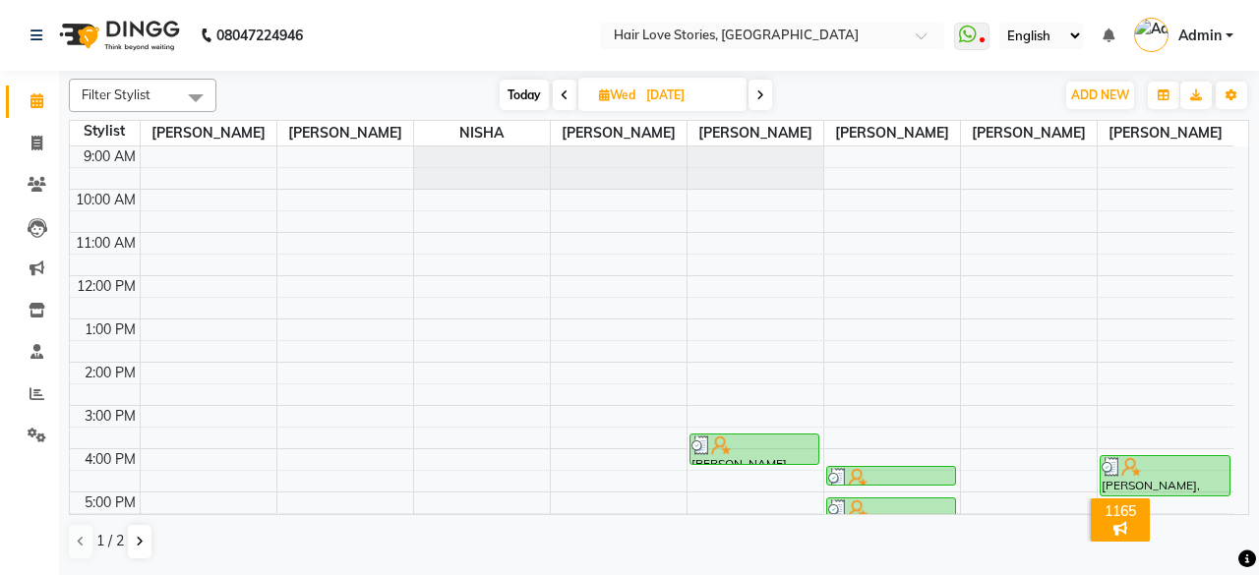
scroll to position [171, 0]
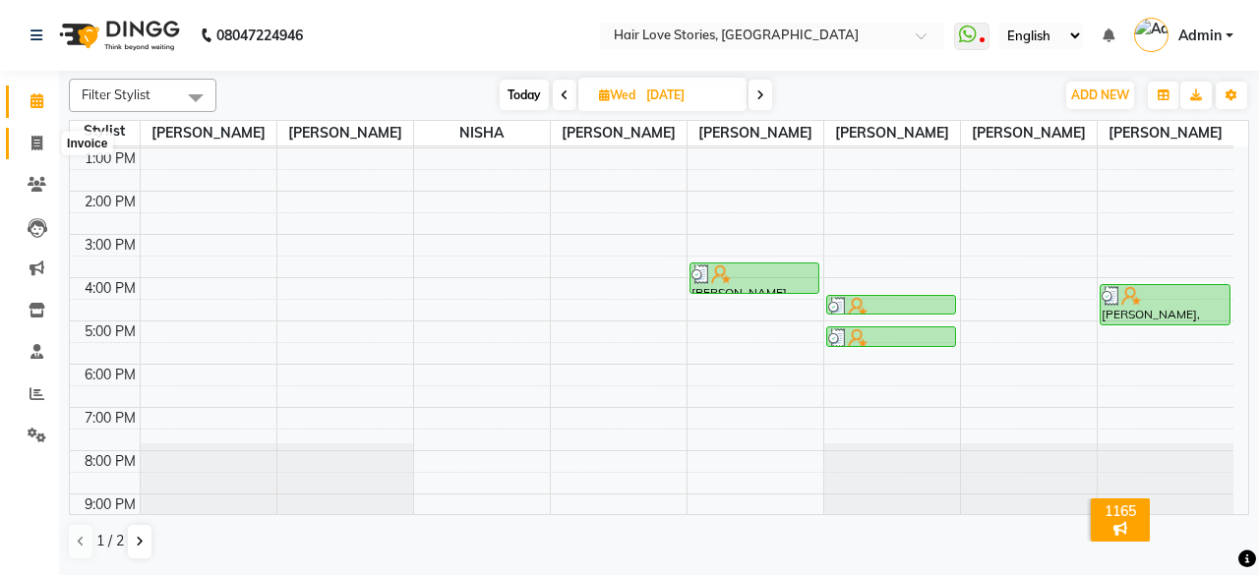
click at [37, 147] on icon at bounding box center [36, 143] width 11 height 15
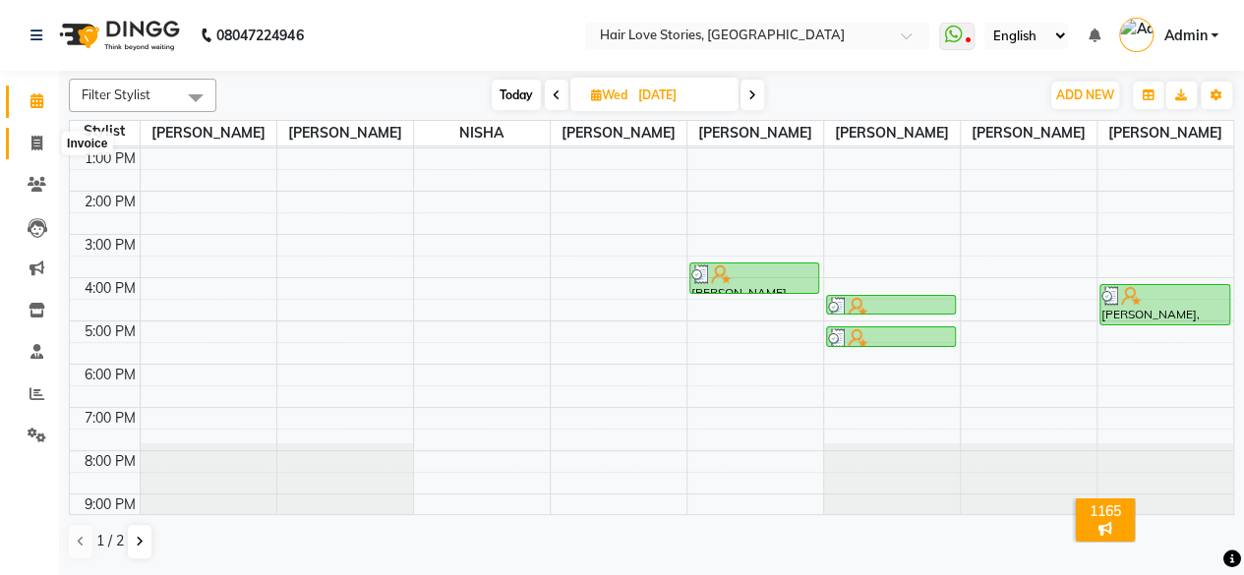
select select "3886"
select select "service"
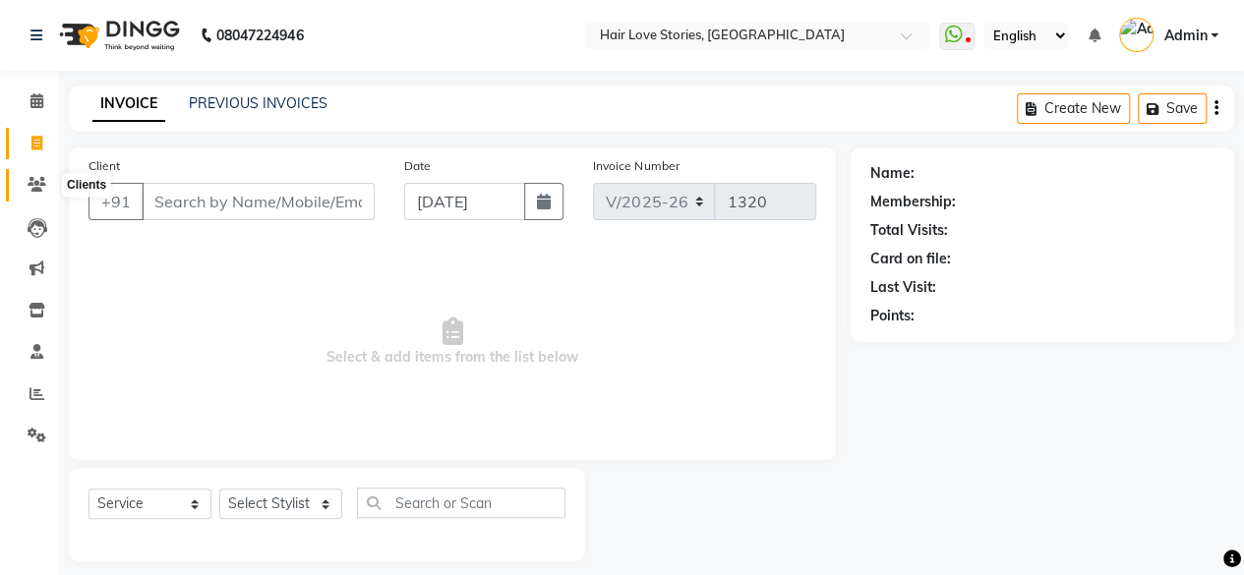
click at [40, 195] on span at bounding box center [37, 185] width 34 height 23
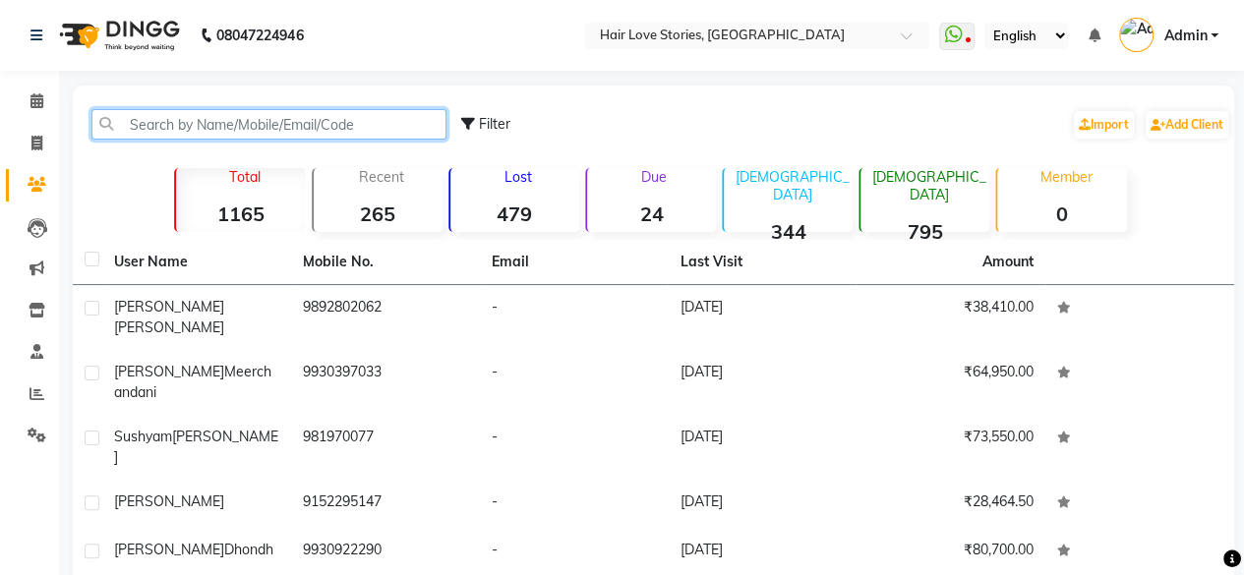
click at [167, 123] on input "text" at bounding box center [268, 124] width 355 height 30
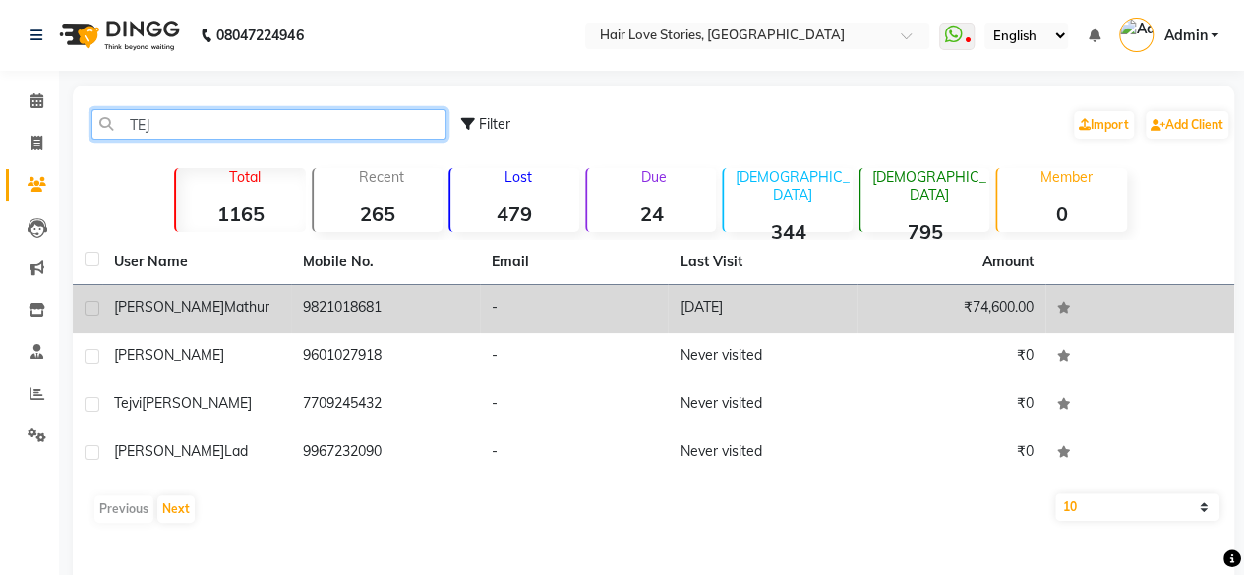
type input "TEJ"
click at [160, 291] on td "[PERSON_NAME]" at bounding box center [196, 309] width 189 height 48
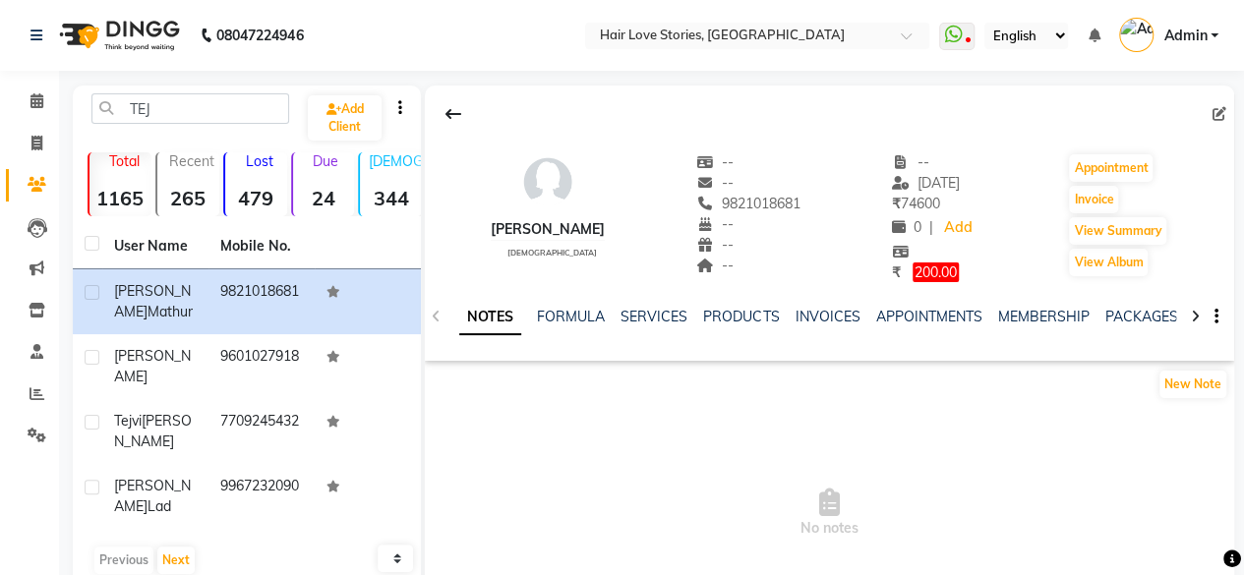
click at [609, 314] on ul "NOTES FORMULA SERVICES PRODUCTS INVOICES APPOINTMENTS MEMBERSHIP PACKAGES VOUCH…" at bounding box center [1083, 317] width 1249 height 21
click at [643, 321] on link "SERVICES" at bounding box center [654, 317] width 67 height 18
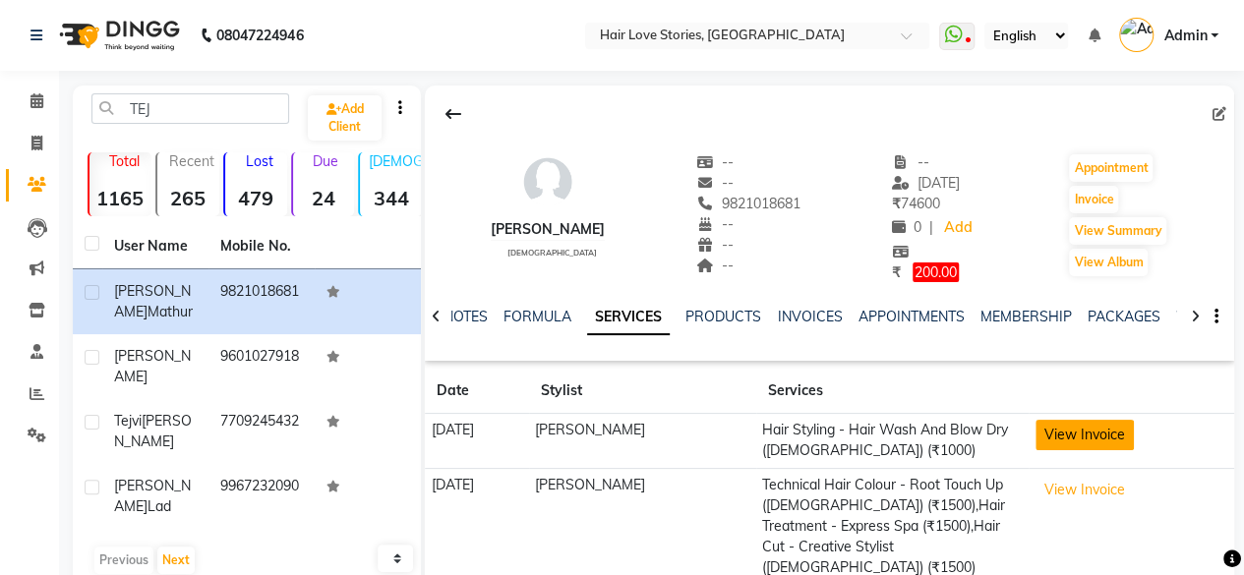
click at [1076, 442] on button "View Invoice" at bounding box center [1085, 435] width 98 height 30
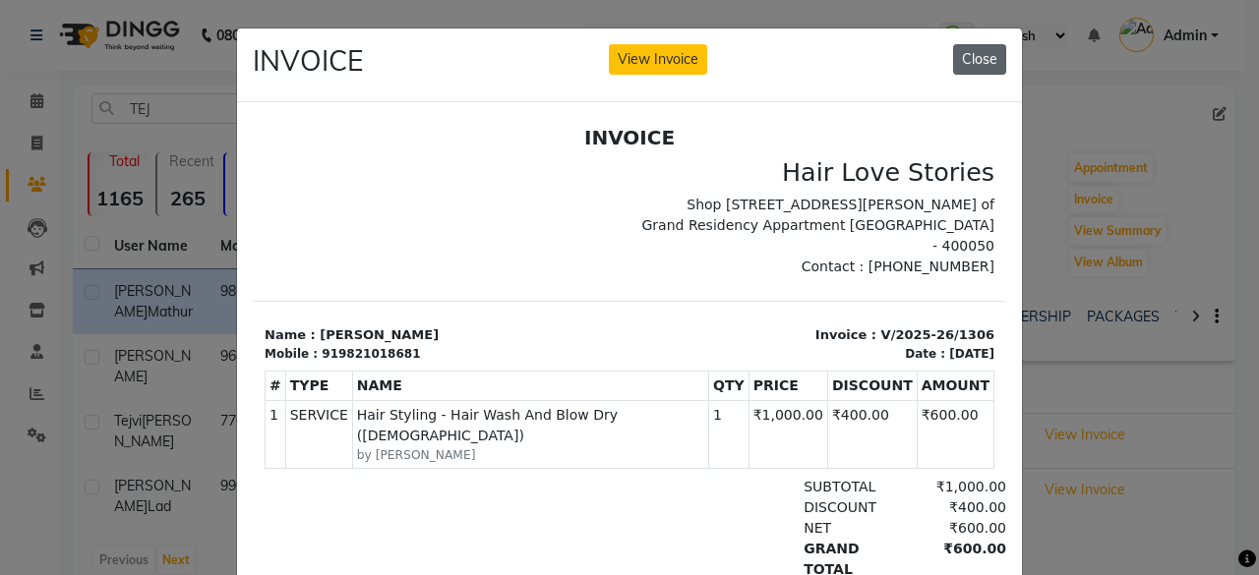
click at [961, 52] on button "Close" at bounding box center [979, 59] width 53 height 30
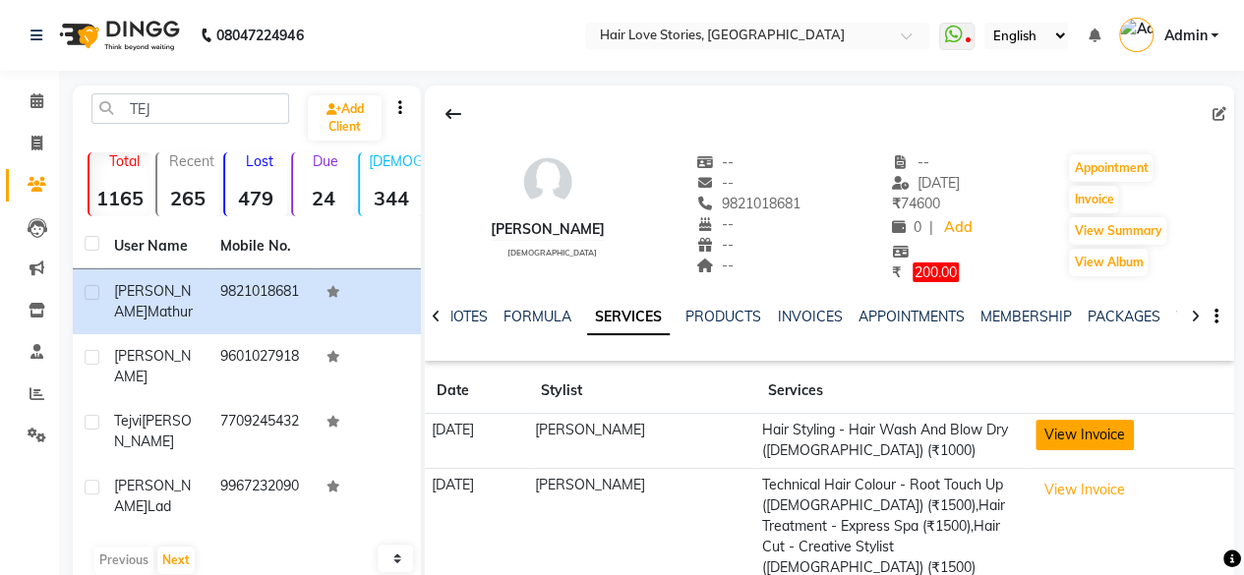
click at [1092, 443] on button "View Invoice" at bounding box center [1085, 435] width 98 height 30
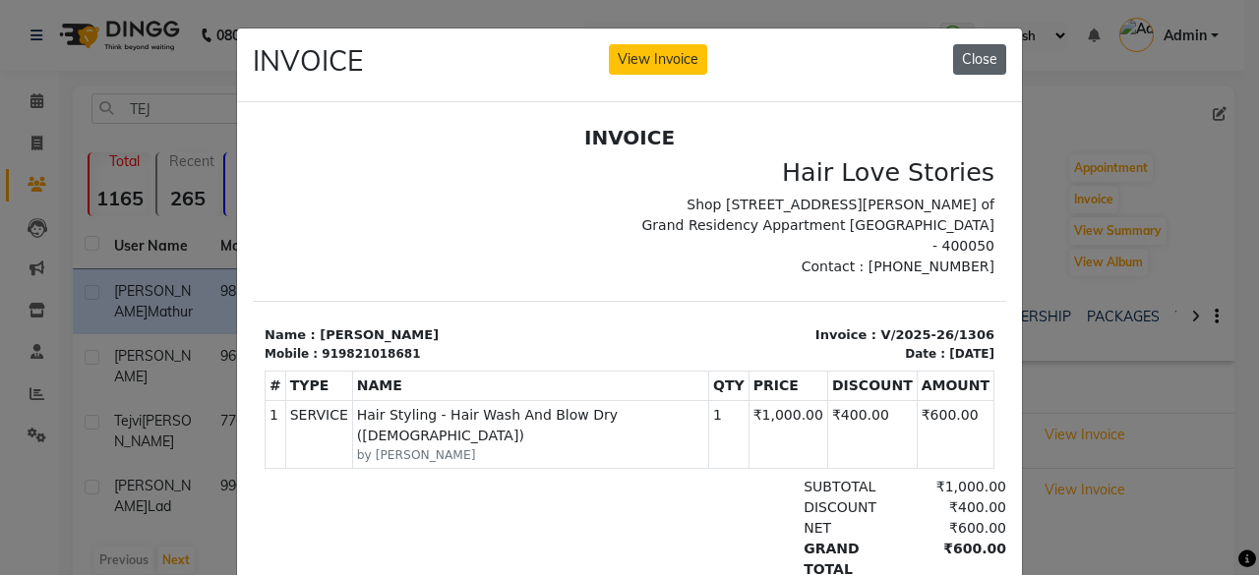
click at [970, 50] on button "Close" at bounding box center [979, 59] width 53 height 30
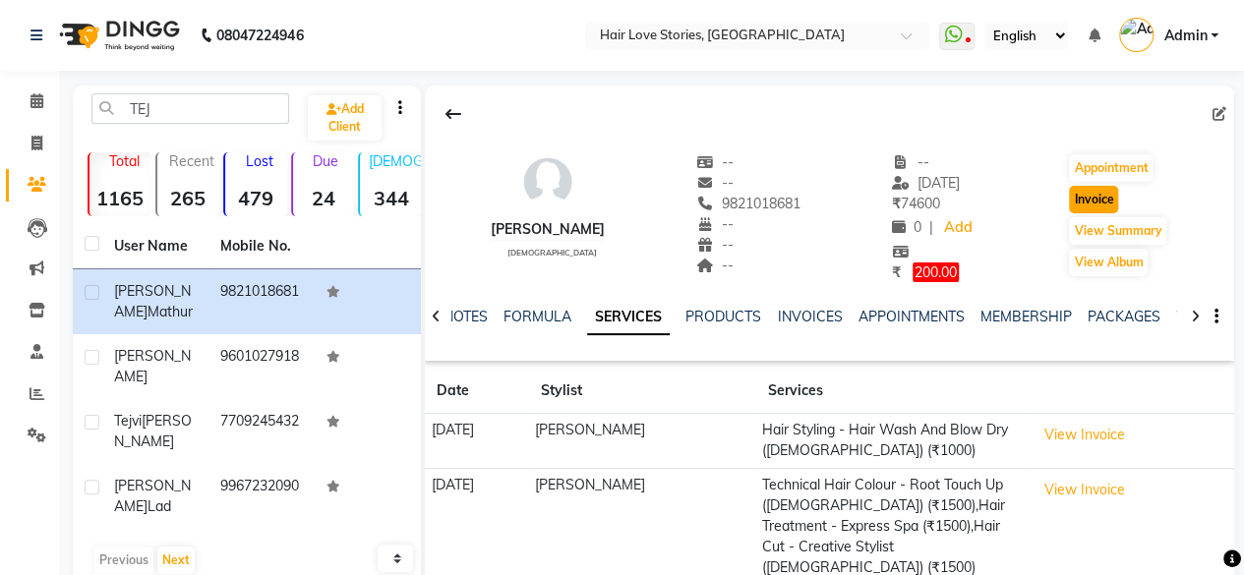
click at [1085, 194] on button "Invoice" at bounding box center [1093, 200] width 49 height 28
select select "3886"
select select "service"
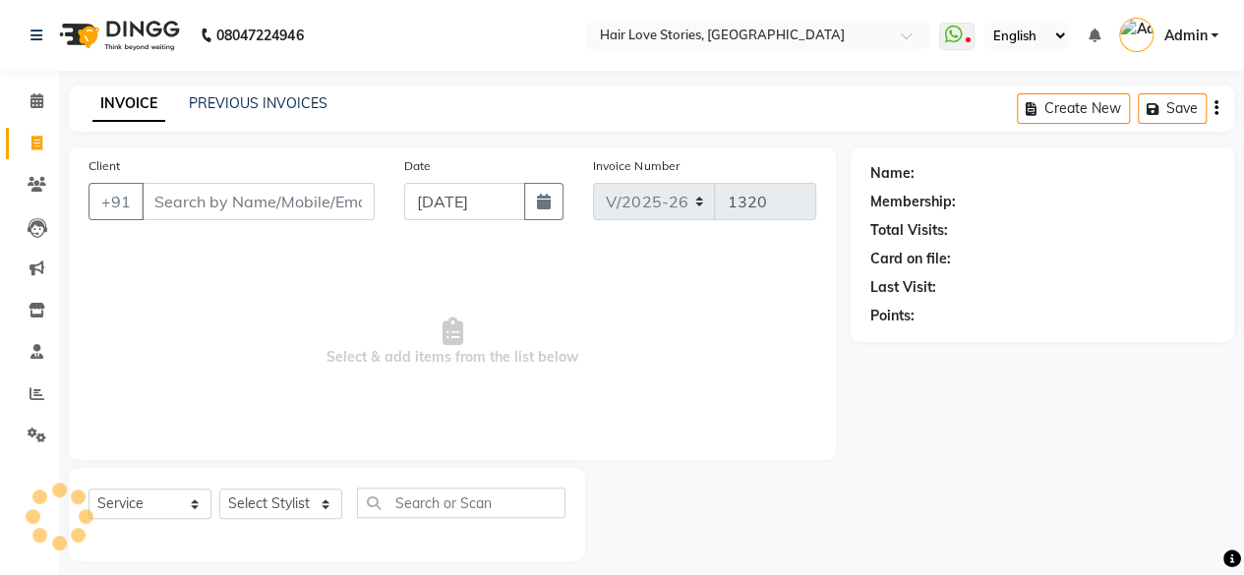
scroll to position [15, 0]
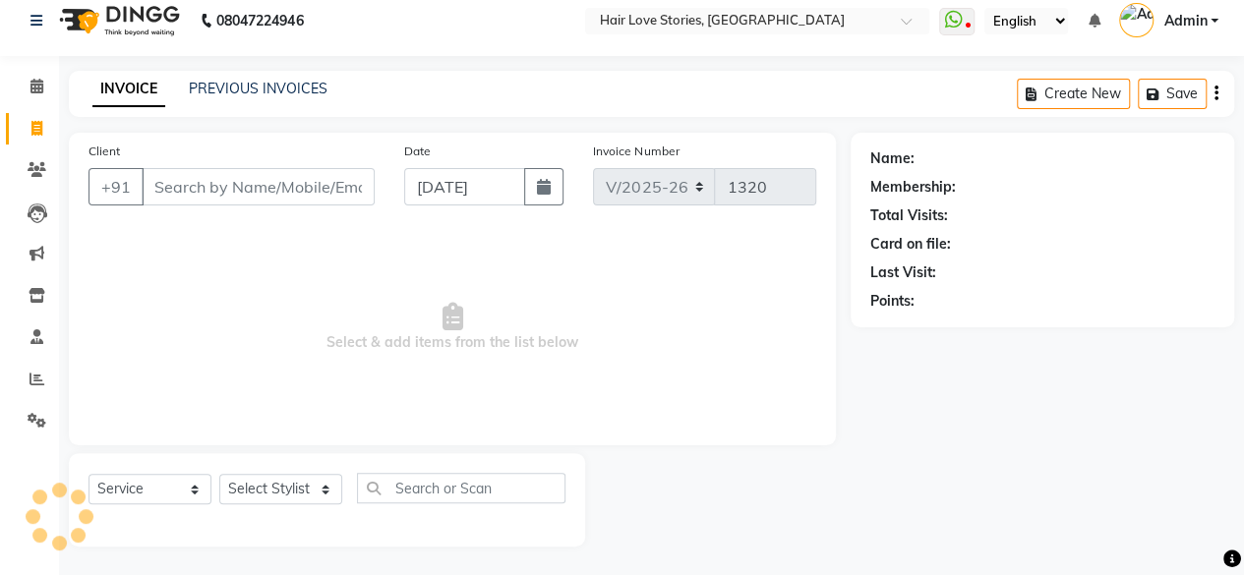
type input "9821018681"
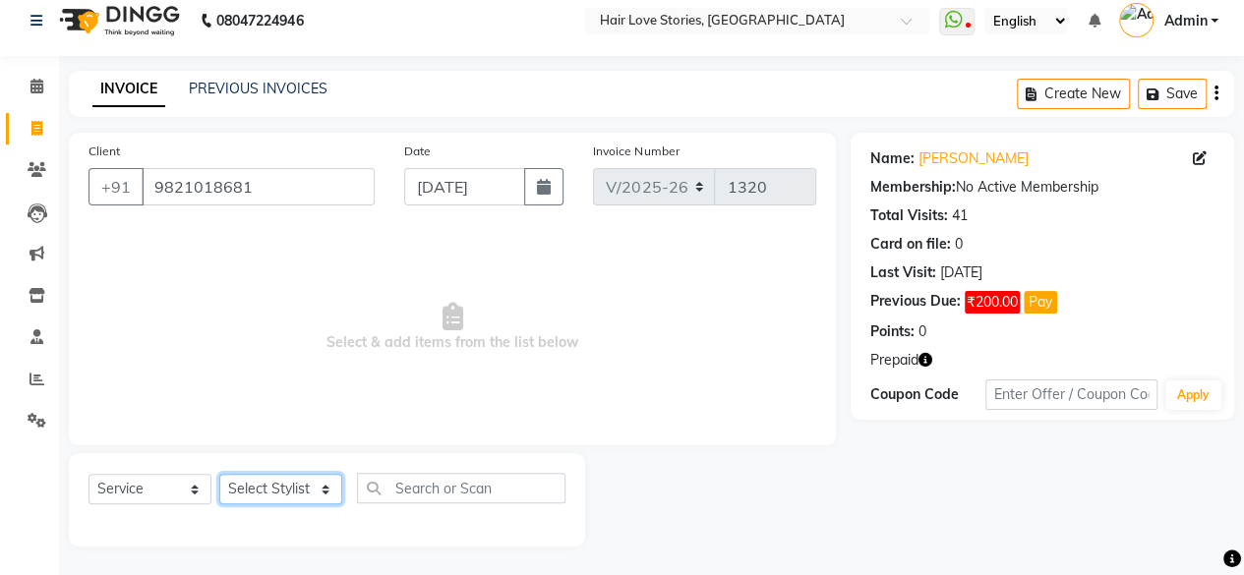
click at [260, 491] on select "Select Stylist [PERSON_NAME] FRONTDESK MANAGER [PERSON_NAME] [PERSON_NAME] [PER…" at bounding box center [280, 489] width 123 height 30
click at [928, 363] on icon "button" at bounding box center [926, 360] width 14 height 14
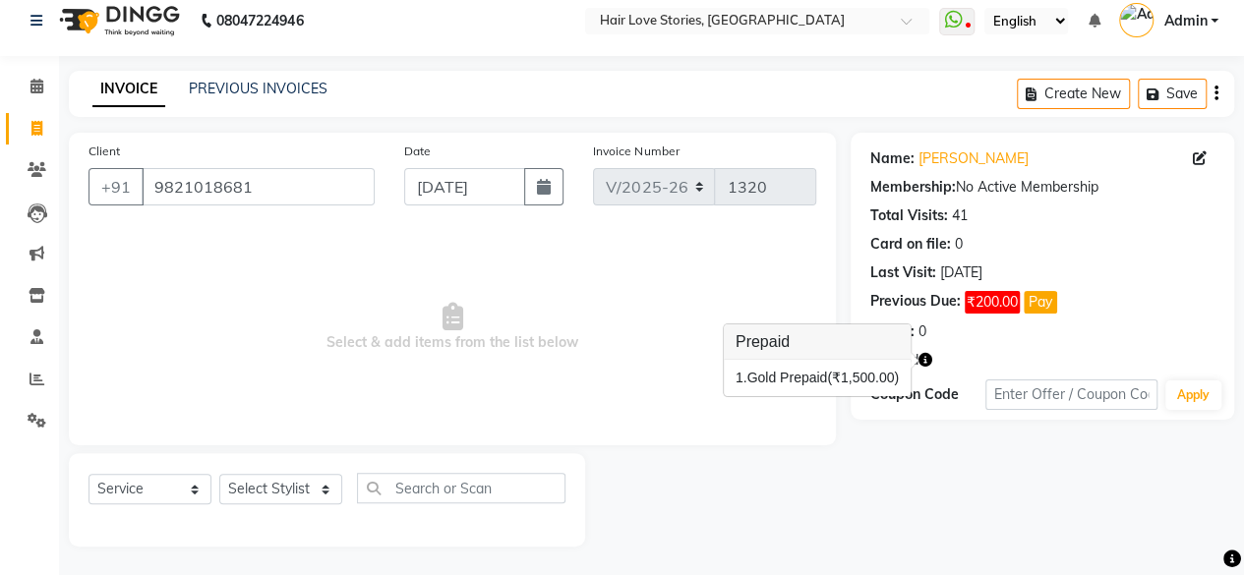
click at [792, 512] on div at bounding box center [718, 499] width 266 height 93
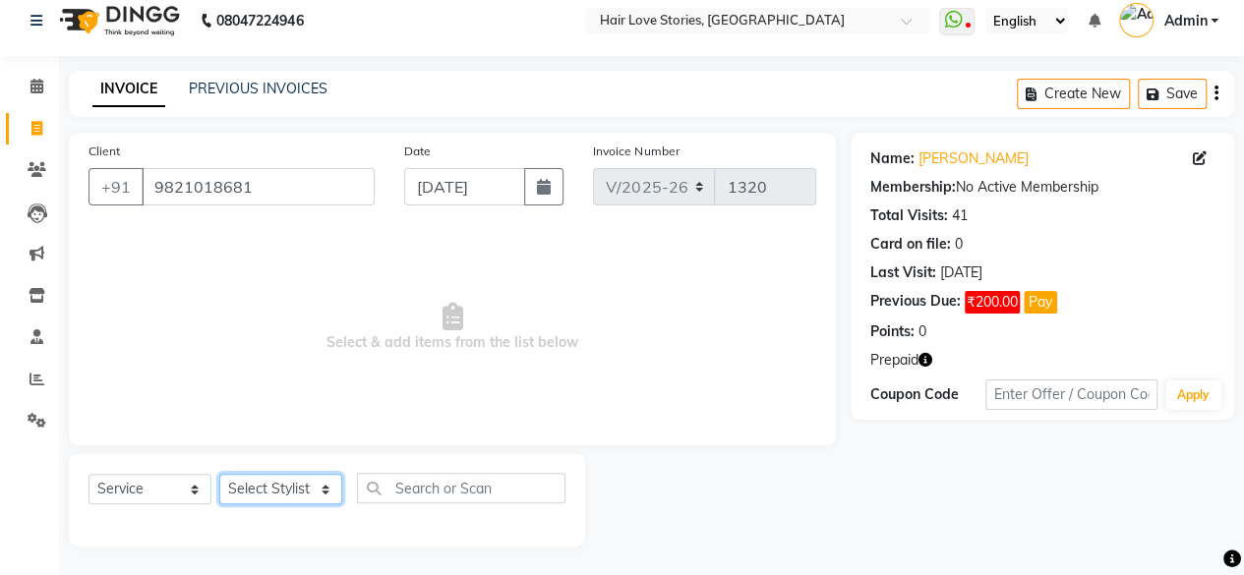
click at [279, 500] on select "Select Stylist [PERSON_NAME] FRONTDESK MANAGER [PERSON_NAME] [PERSON_NAME] [PER…" at bounding box center [280, 489] width 123 height 30
select select "19044"
click at [219, 474] on select "Select Stylist [PERSON_NAME] FRONTDESK MANAGER [PERSON_NAME] [PERSON_NAME] [PER…" at bounding box center [280, 489] width 123 height 30
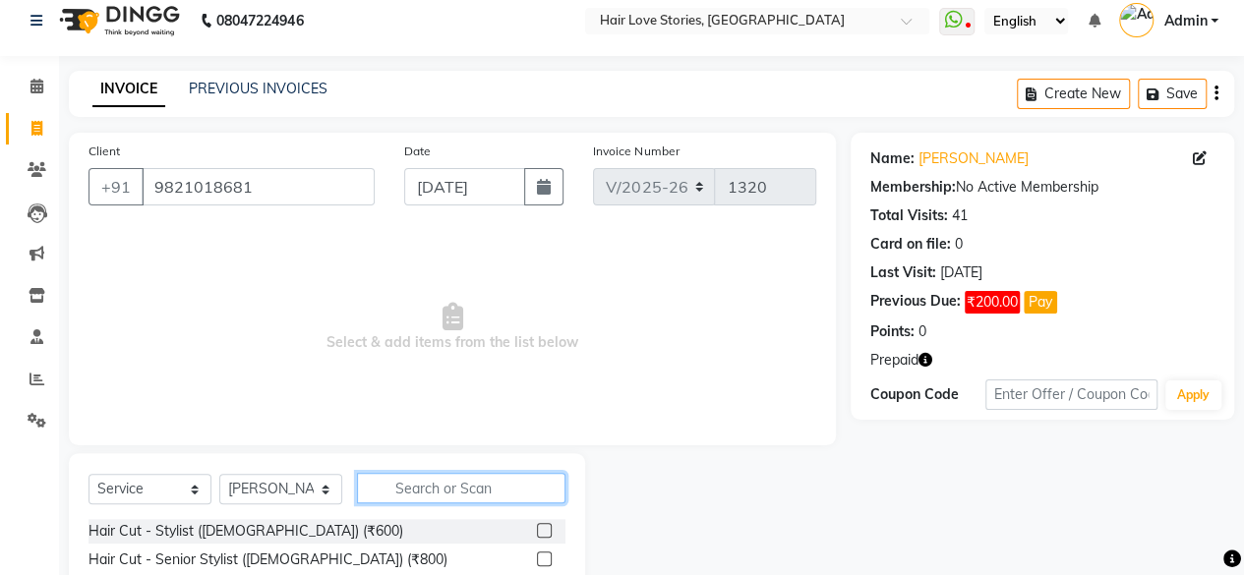
click at [411, 483] on input "text" at bounding box center [461, 488] width 209 height 30
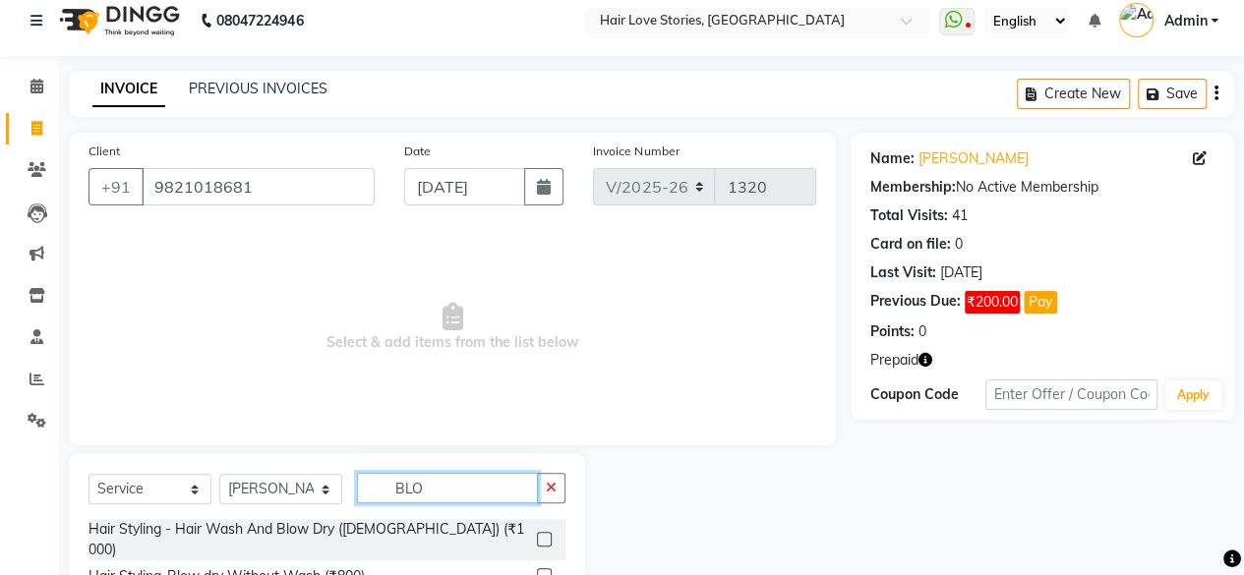
type input "BLO"
click at [542, 532] on label at bounding box center [544, 539] width 15 height 15
click at [542, 534] on input "checkbox" at bounding box center [543, 540] width 13 height 13
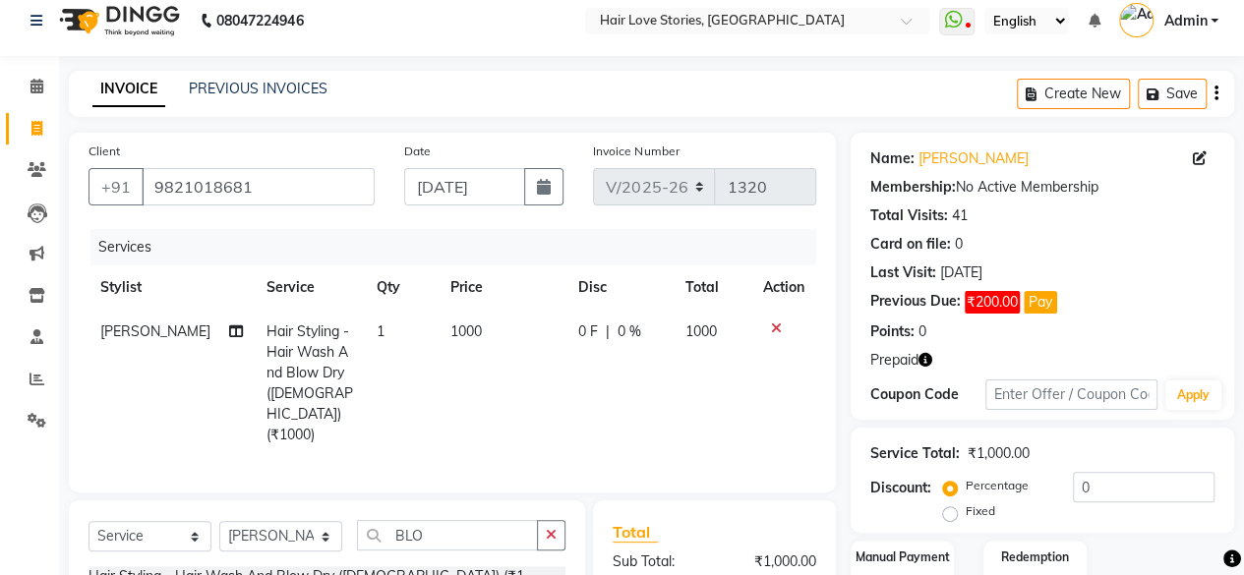
checkbox input "false"
click at [567, 333] on td "0 F | 0 %" at bounding box center [620, 384] width 106 height 148
select select "19044"
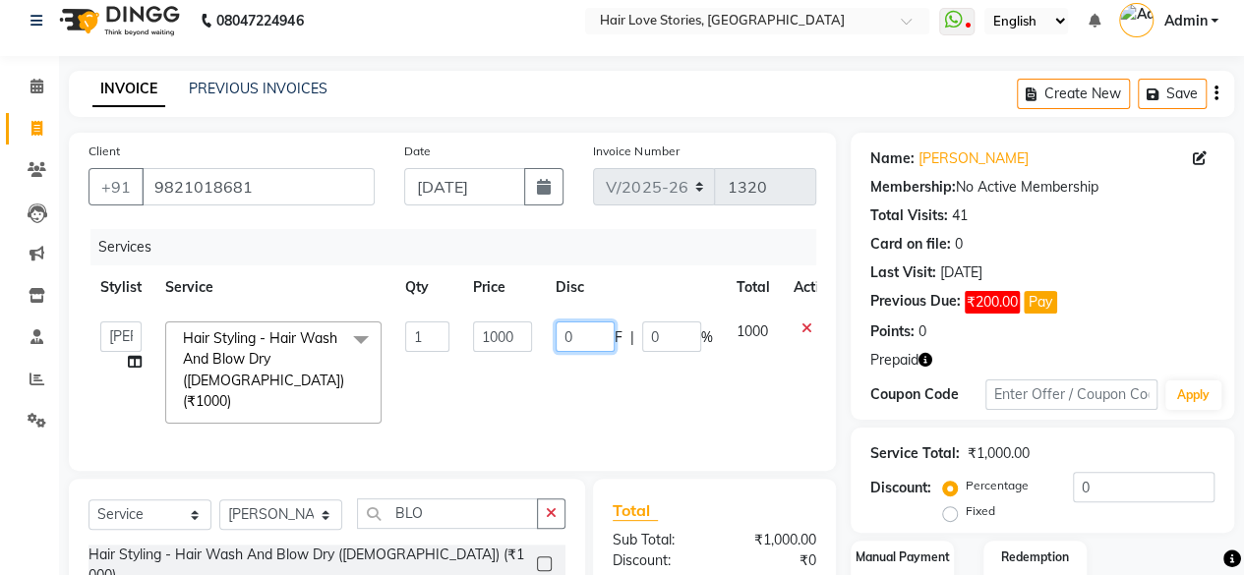
click at [566, 329] on input "0" at bounding box center [585, 337] width 59 height 30
type input "400"
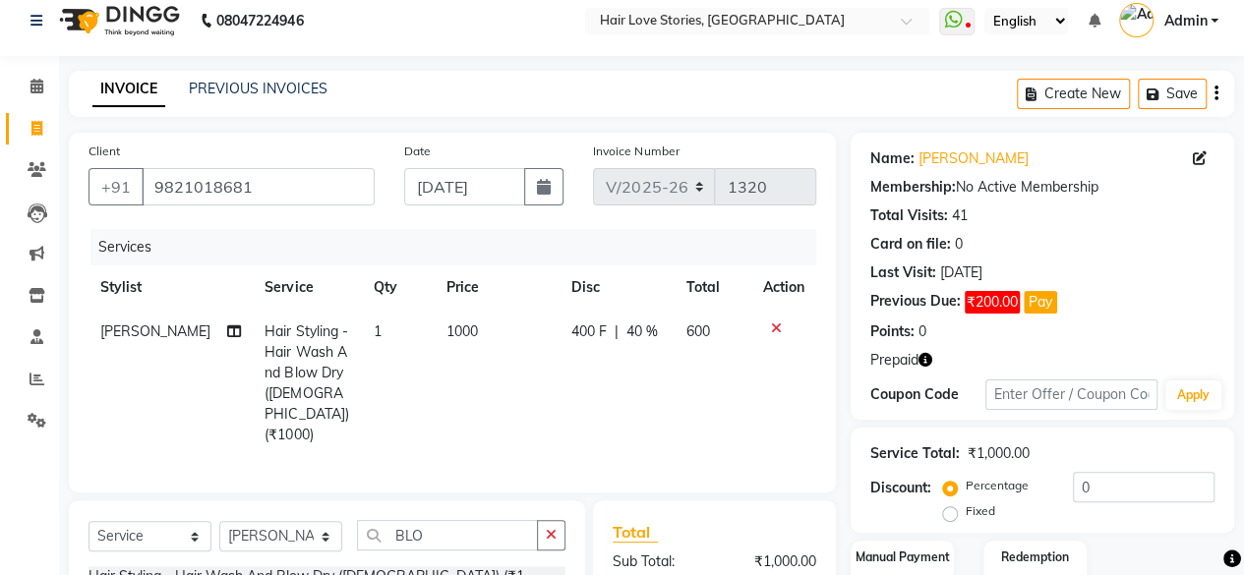
click at [136, 363] on td "[PERSON_NAME] Split Commission" at bounding box center [171, 384] width 164 height 148
select select "19044"
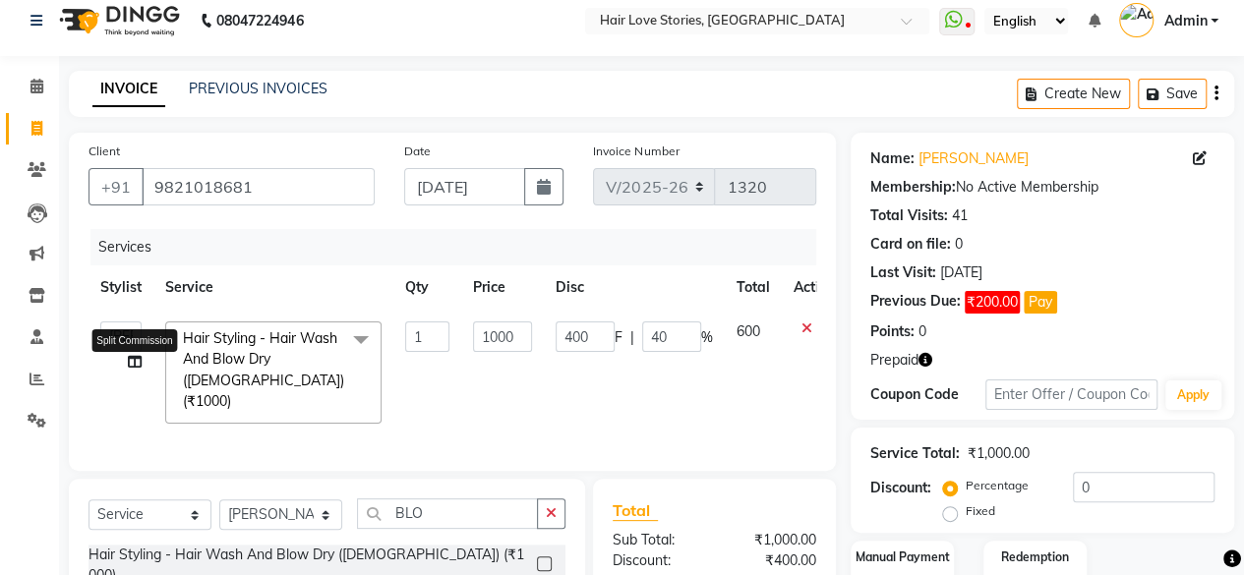
click at [136, 363] on icon at bounding box center [135, 362] width 14 height 14
select select "19044"
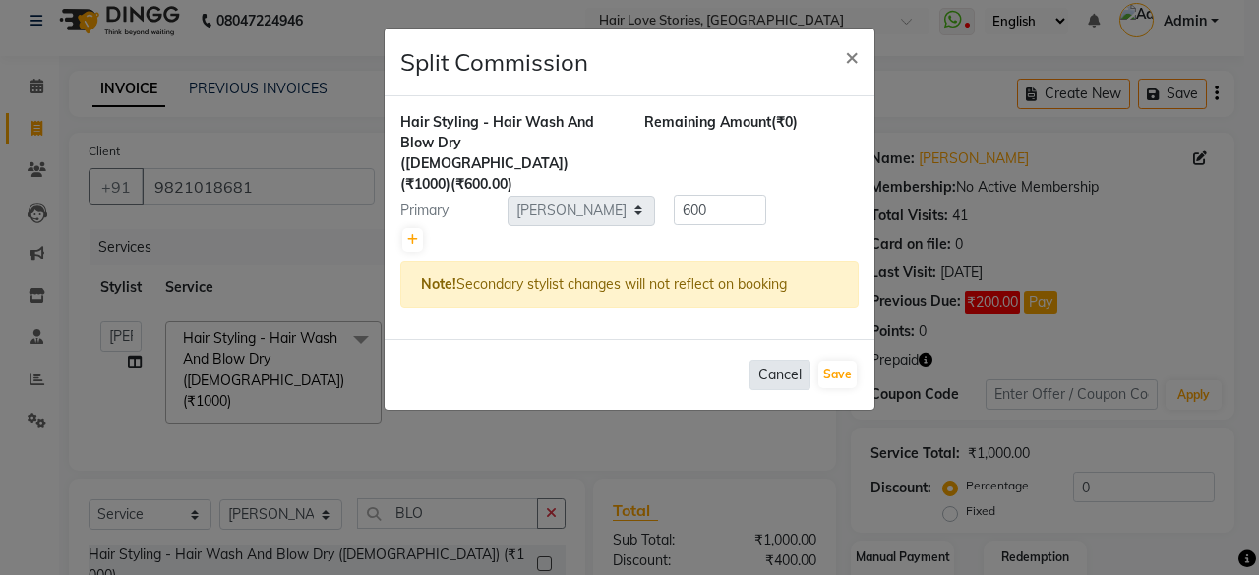
click at [773, 360] on button "Cancel" at bounding box center [779, 375] width 61 height 30
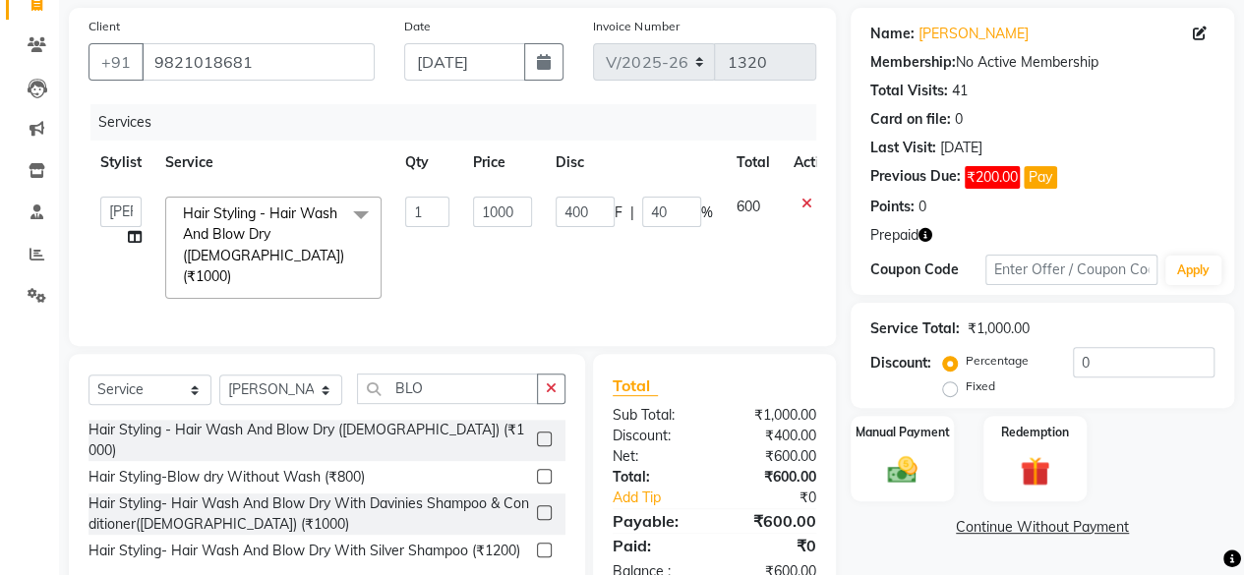
scroll to position [187, 0]
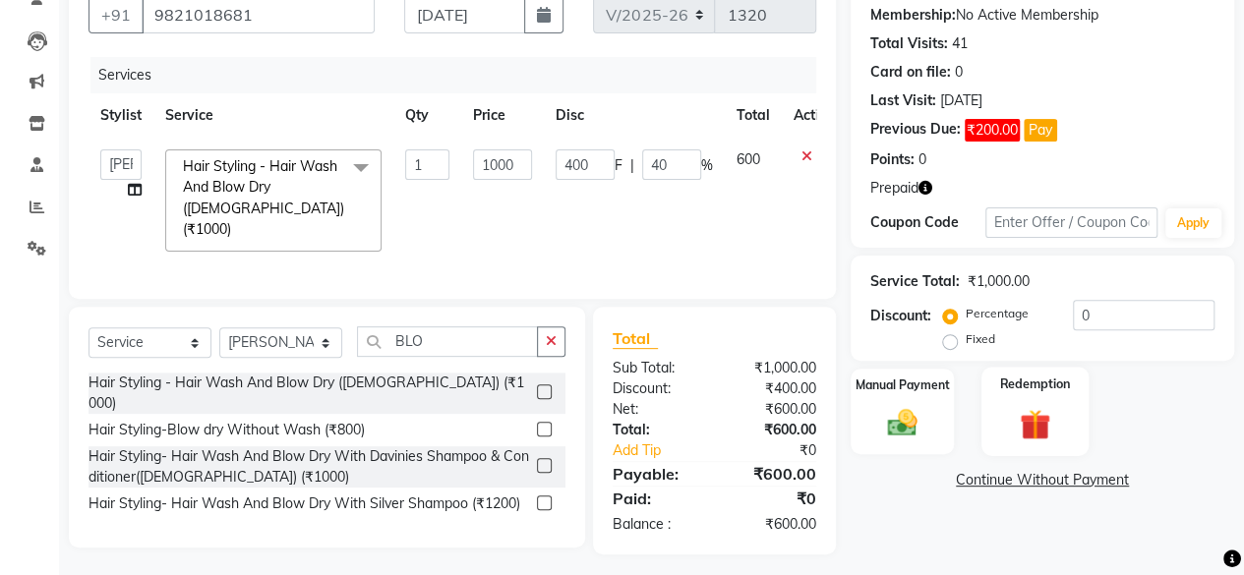
click at [989, 375] on div "Redemption" at bounding box center [1035, 412] width 107 height 90
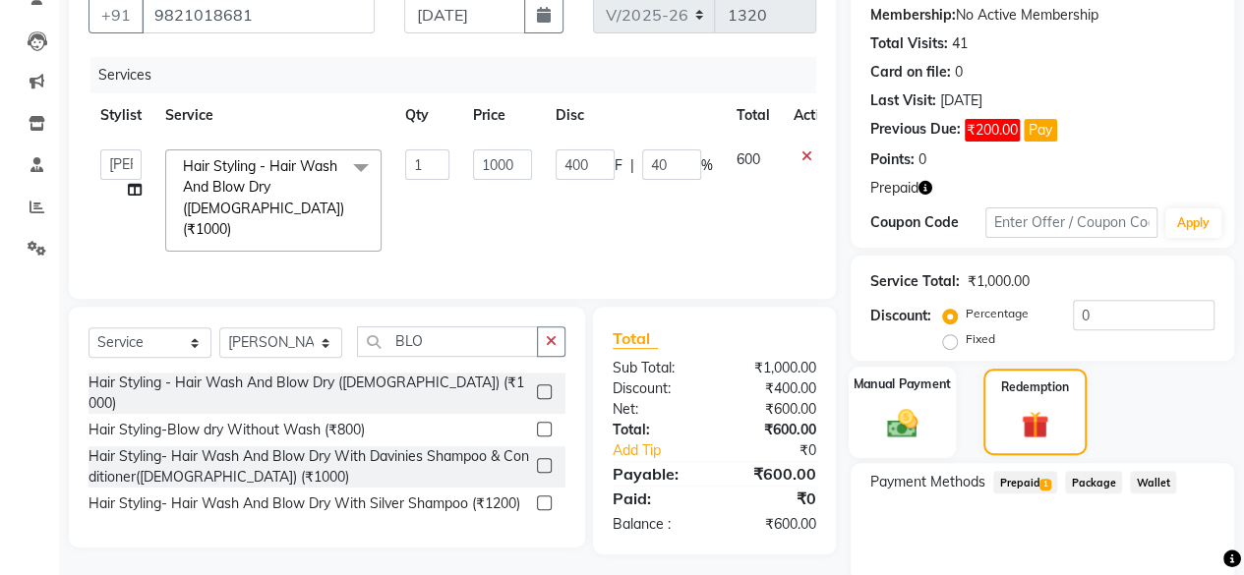
click at [919, 412] on img at bounding box center [902, 422] width 50 height 35
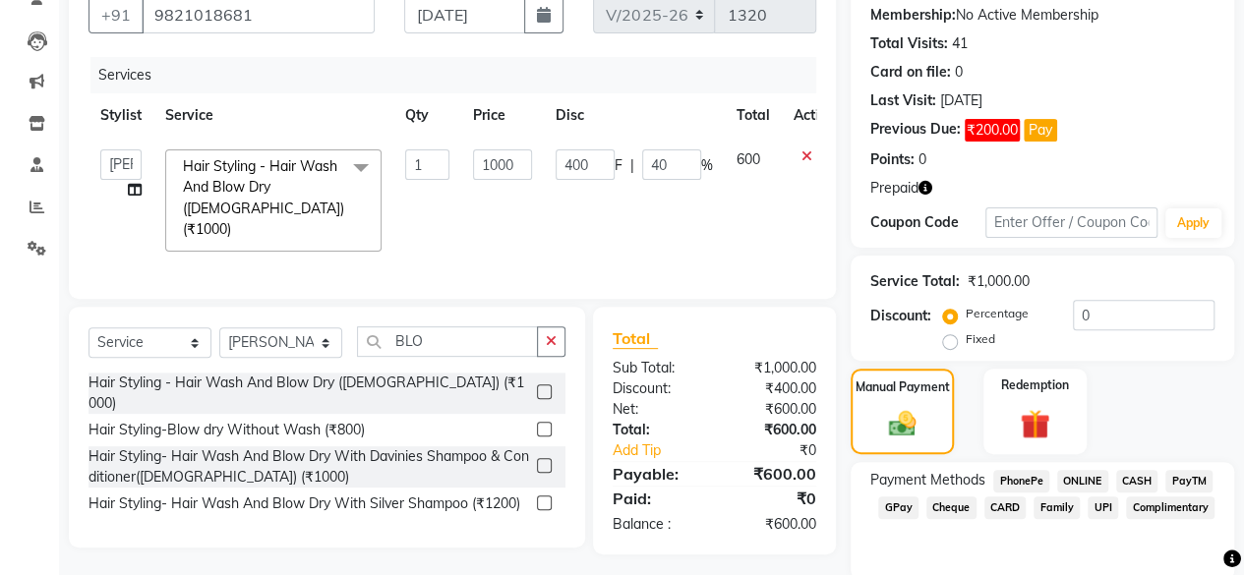
click at [1129, 474] on span "CASH" at bounding box center [1137, 481] width 42 height 23
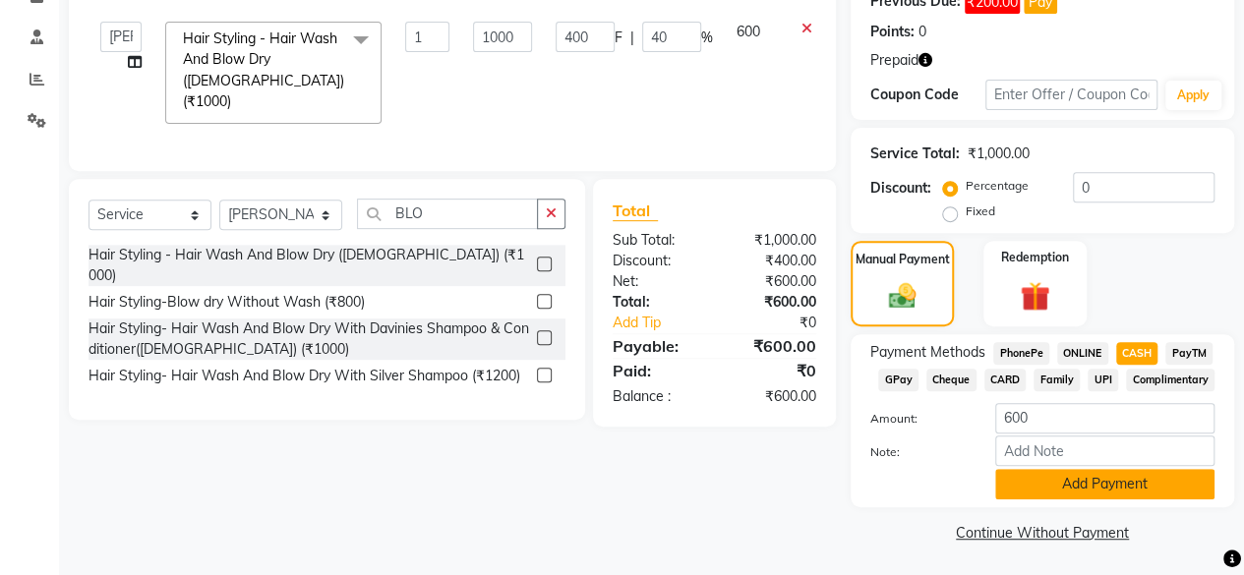
click at [1051, 480] on button "Add Payment" at bounding box center [1104, 484] width 219 height 30
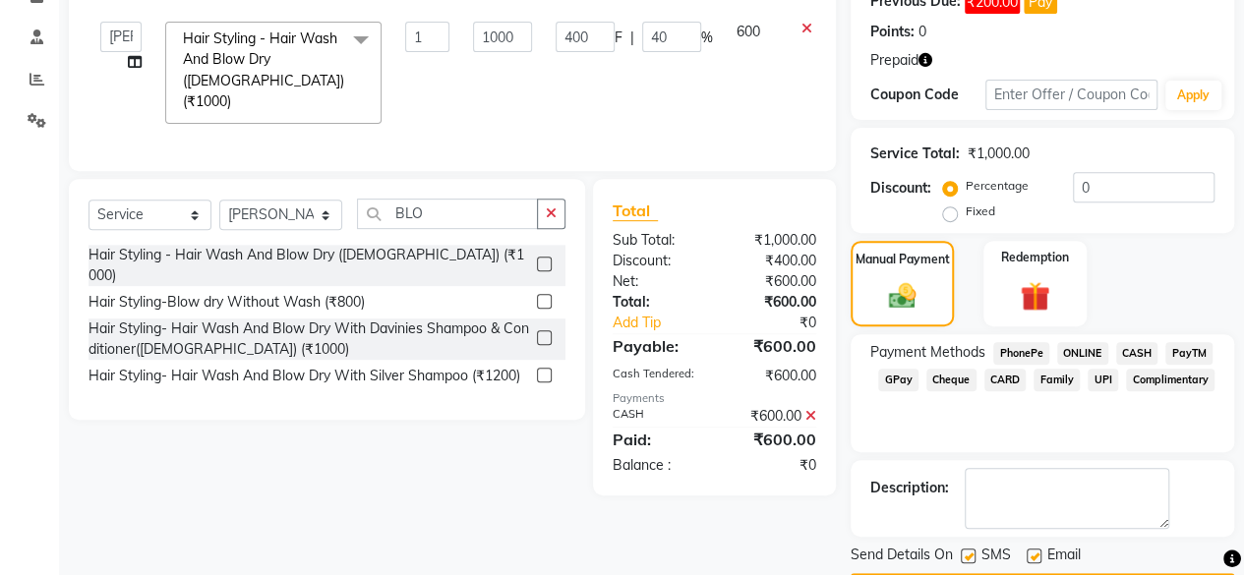
scroll to position [370, 0]
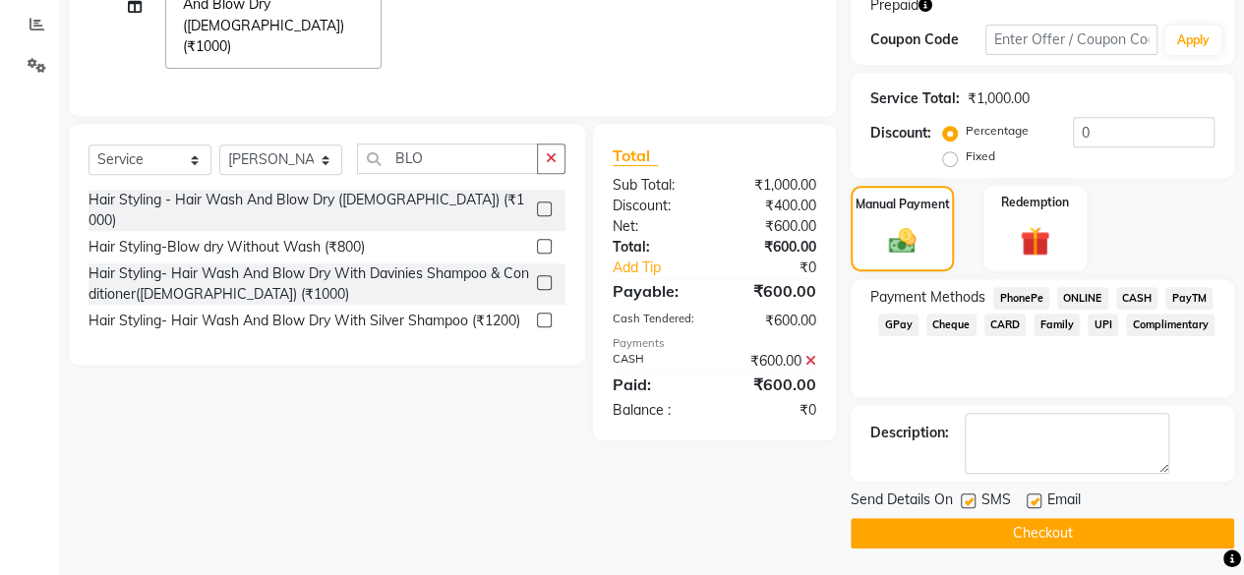
click at [986, 529] on button "Checkout" at bounding box center [1043, 533] width 384 height 30
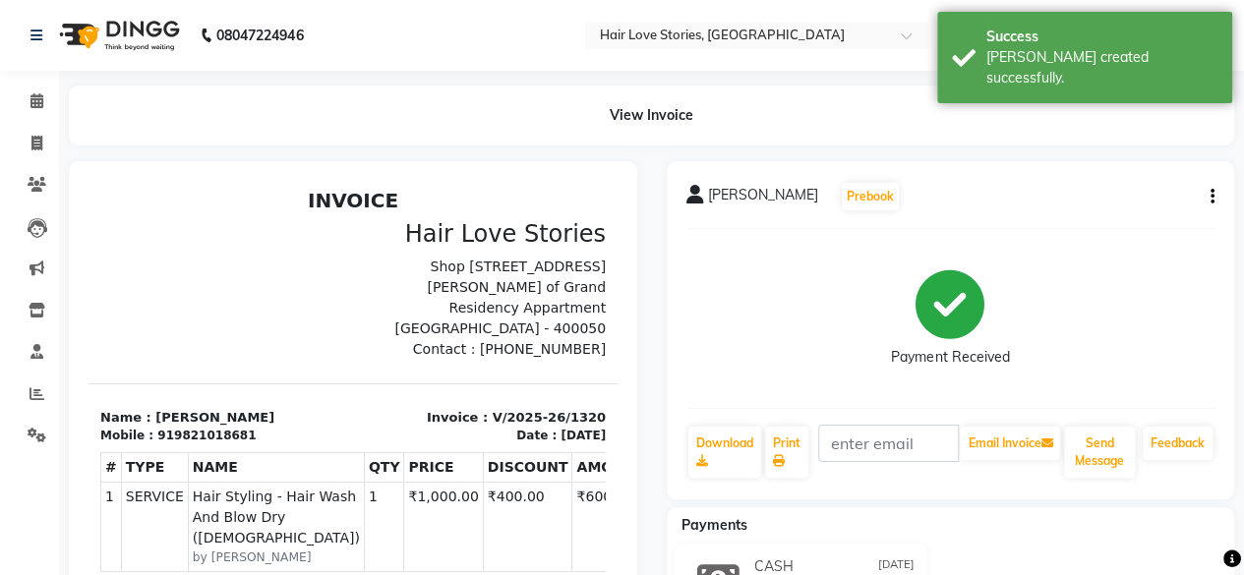
scroll to position [338, 0]
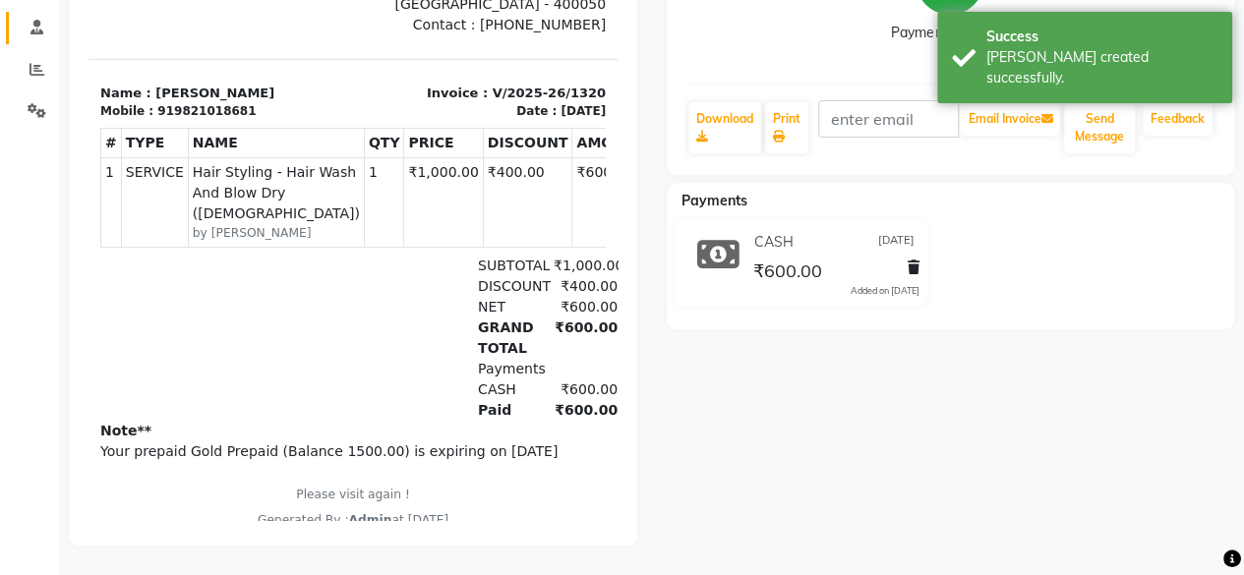
select select "service"
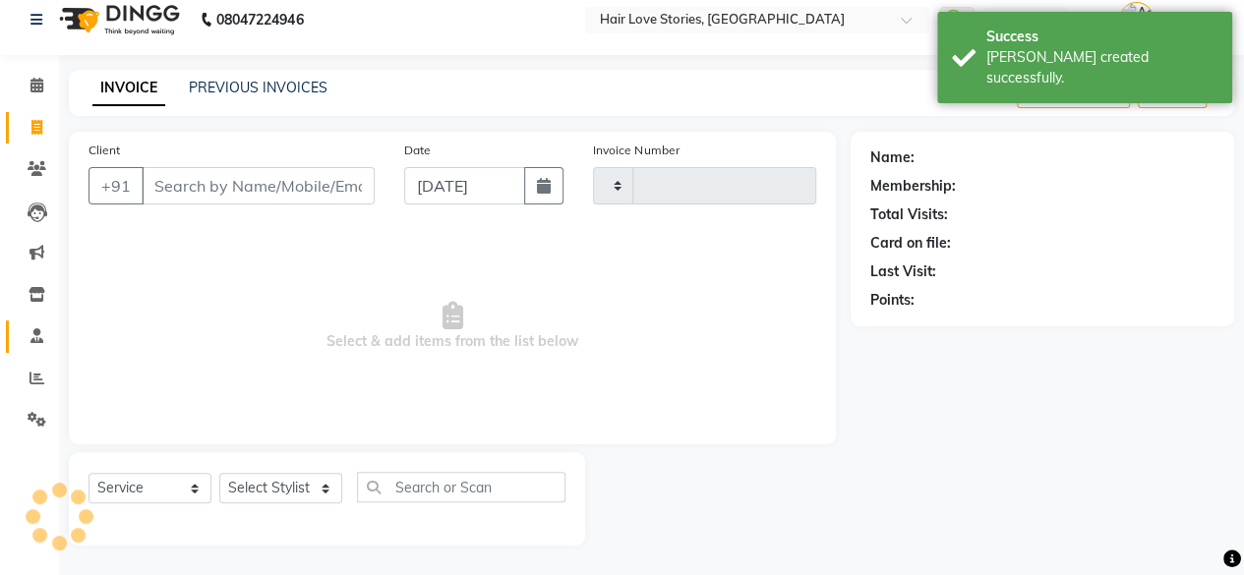
type input "1321"
select select "3886"
type input "9821018681"
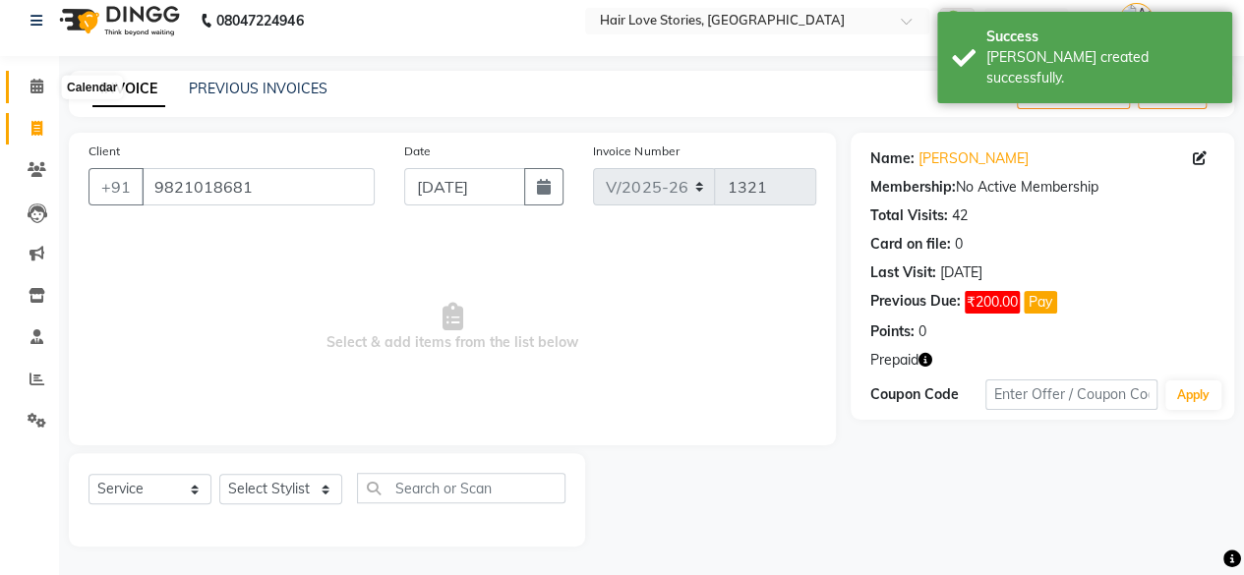
click at [32, 87] on icon at bounding box center [36, 86] width 13 height 15
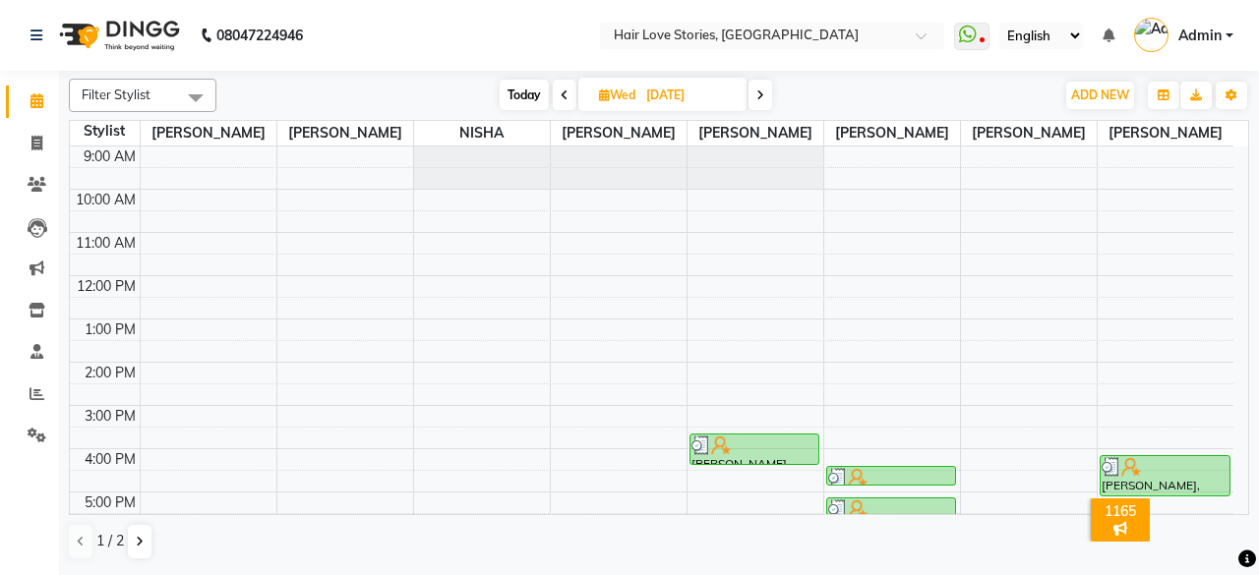
click at [537, 82] on span "Today" at bounding box center [524, 95] width 49 height 30
type input "[DATE]"
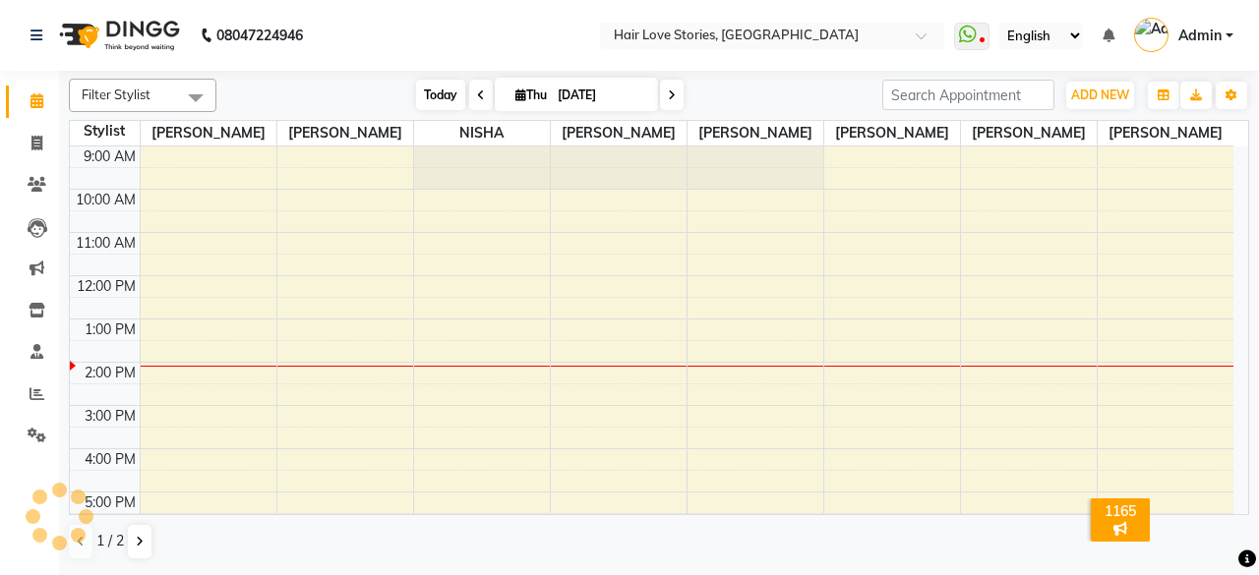
scroll to position [214, 0]
